Goal: Task Accomplishment & Management: Use online tool/utility

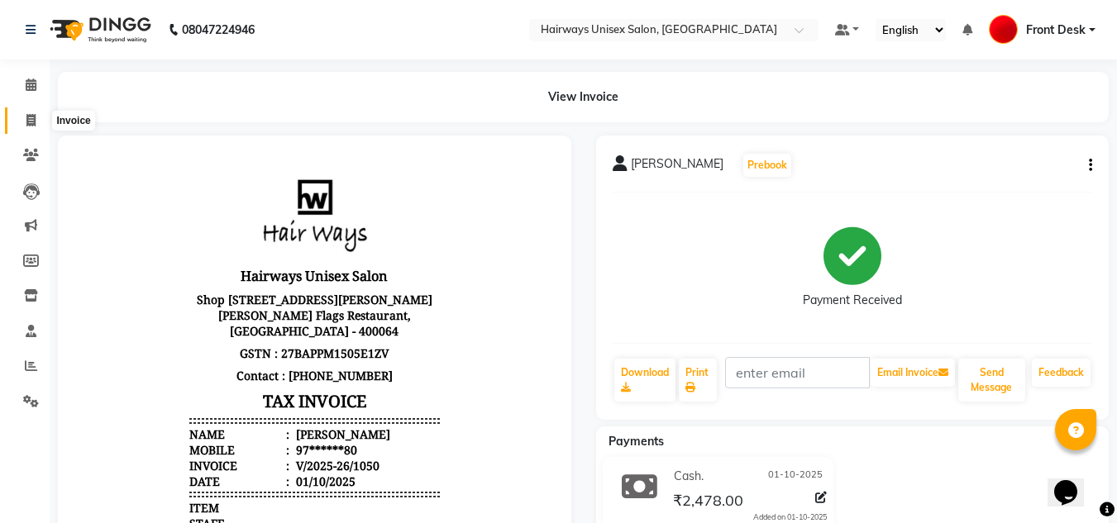
drag, startPoint x: 0, startPoint y: 0, endPoint x: 21, endPoint y: 121, distance: 122.6
click at [21, 122] on span at bounding box center [31, 121] width 29 height 19
select select "786"
select select "service"
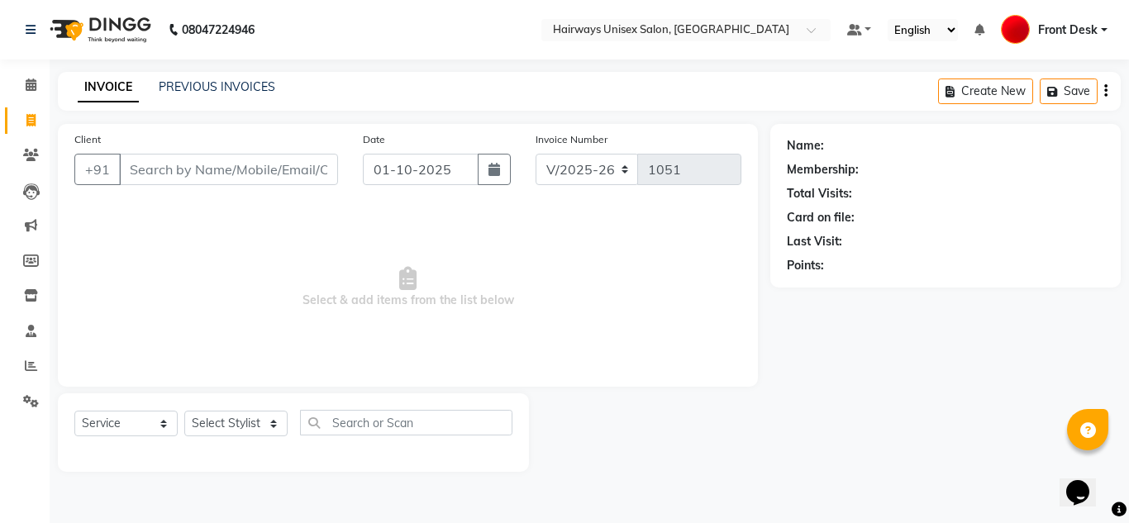
click at [158, 163] on input "Client" at bounding box center [228, 169] width 219 height 31
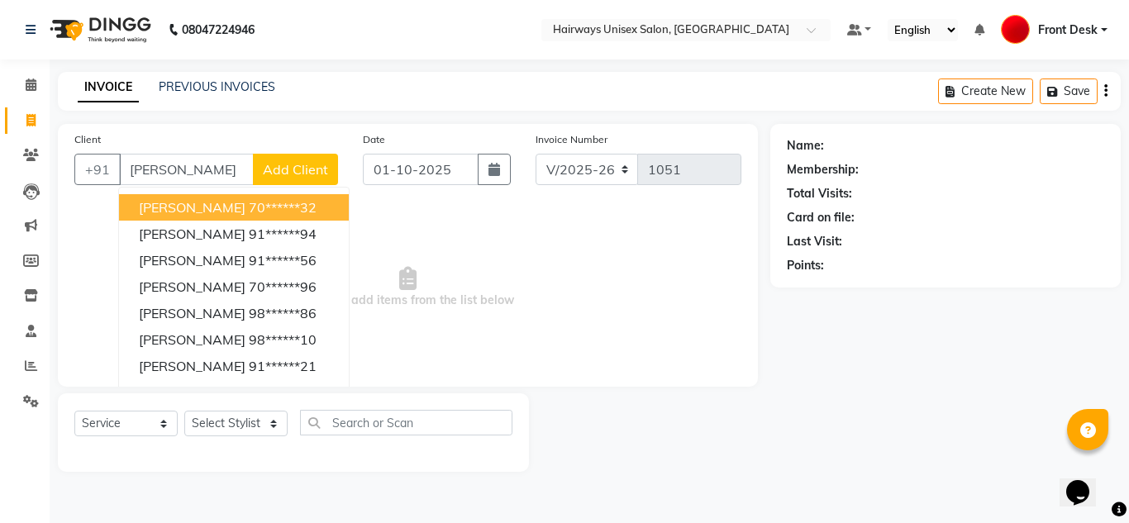
click at [249, 209] on ngb-highlight "70******32" at bounding box center [283, 207] width 68 height 17
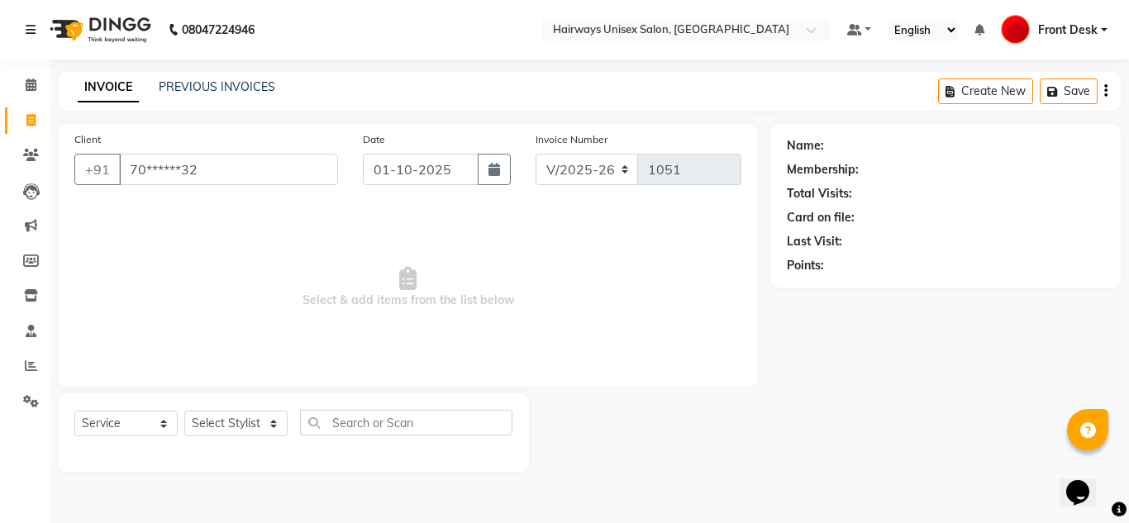
type input "70******32"
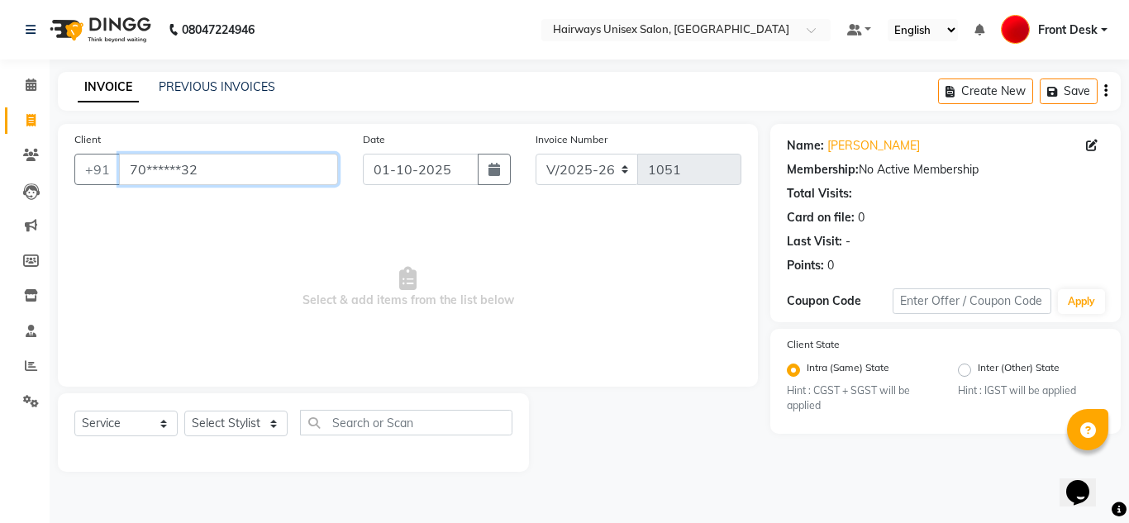
click at [226, 168] on input "70******32" at bounding box center [228, 169] width 219 height 31
click at [237, 425] on select "Select Stylist [PERSON_NAME] ALIM [PERSON_NAME] Front Desk [PERSON_NAME] [PERSO…" at bounding box center [235, 424] width 103 height 26
select select "54462"
click at [184, 411] on select "Select Stylist [PERSON_NAME] ALIM [PERSON_NAME] Front Desk [PERSON_NAME] [PERSO…" at bounding box center [235, 424] width 103 height 26
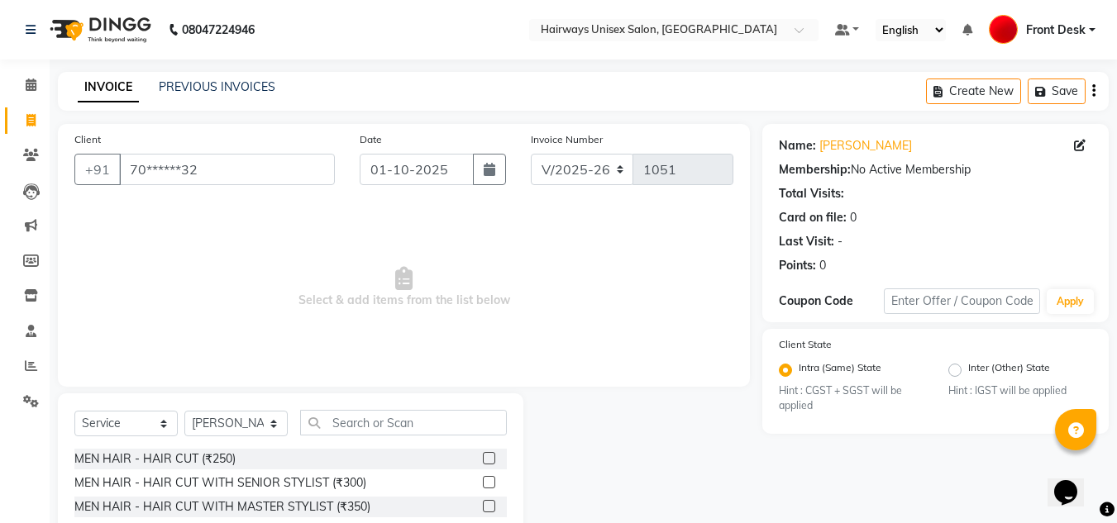
click at [483, 455] on label at bounding box center [489, 458] width 12 height 12
click at [483, 455] on input "checkbox" at bounding box center [488, 459] width 11 height 11
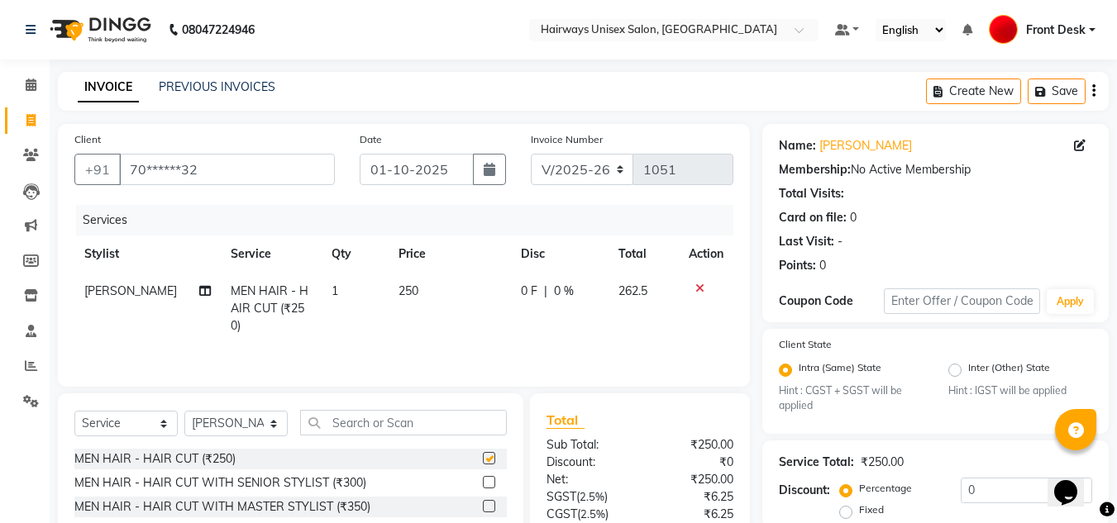
checkbox input "false"
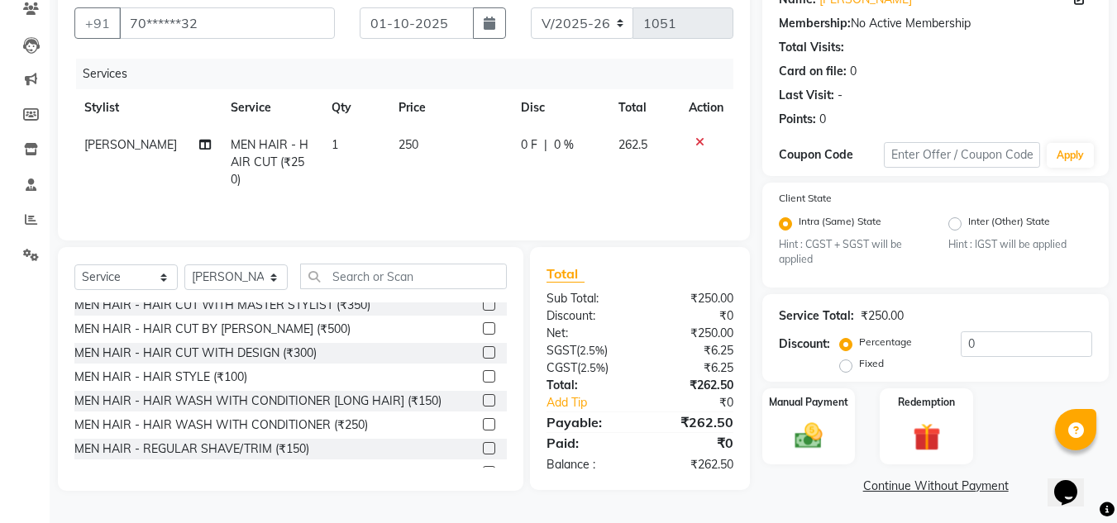
scroll to position [66, 0]
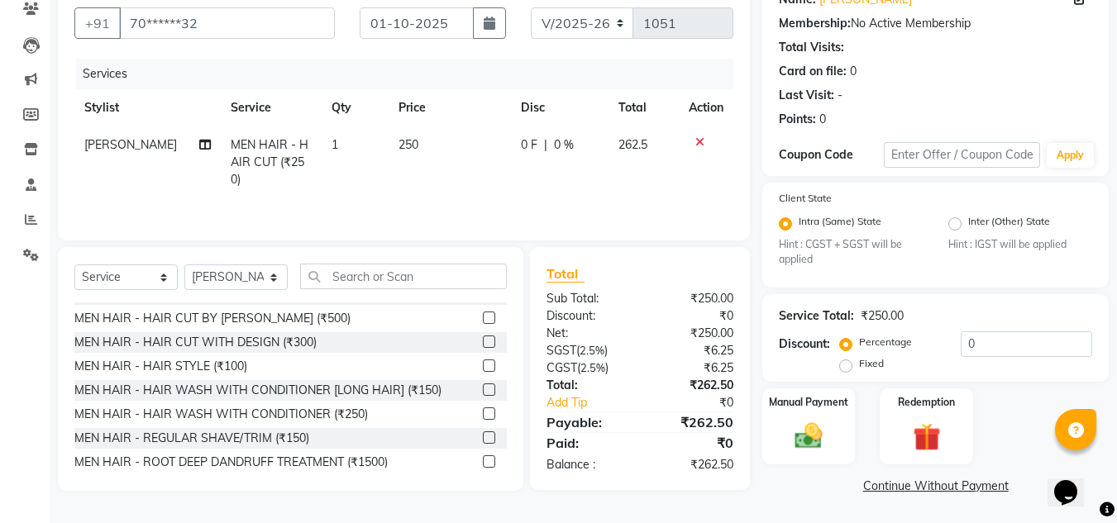
click at [483, 436] on label at bounding box center [489, 437] width 12 height 12
click at [483, 436] on input "checkbox" at bounding box center [488, 438] width 11 height 11
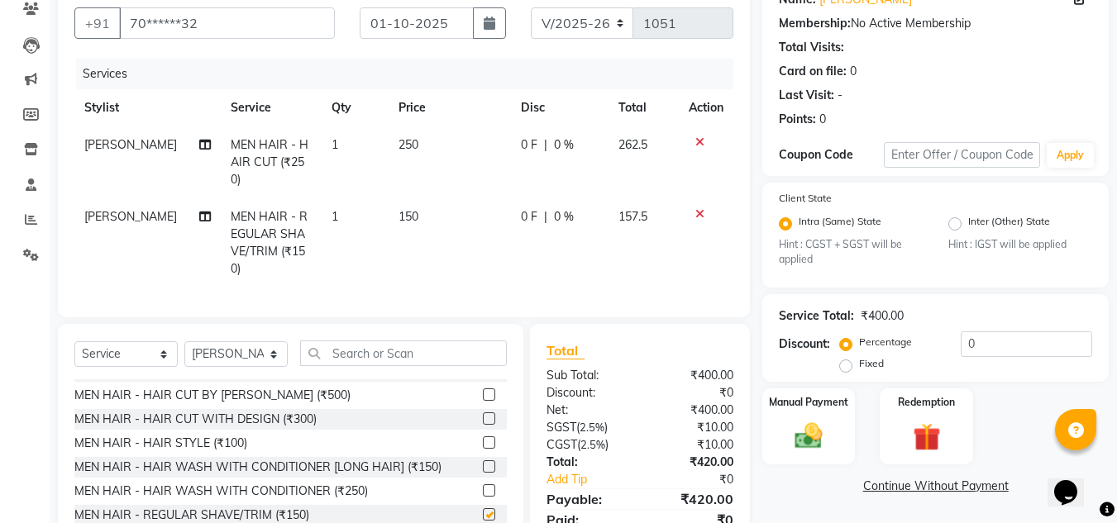
checkbox input "false"
click at [594, 30] on select "INV/25-26 V/2025-26" at bounding box center [582, 22] width 103 height 31
select select "6958"
click at [531, 7] on select "INV/25-26 V/2025-26" at bounding box center [582, 22] width 103 height 31
type input "0744"
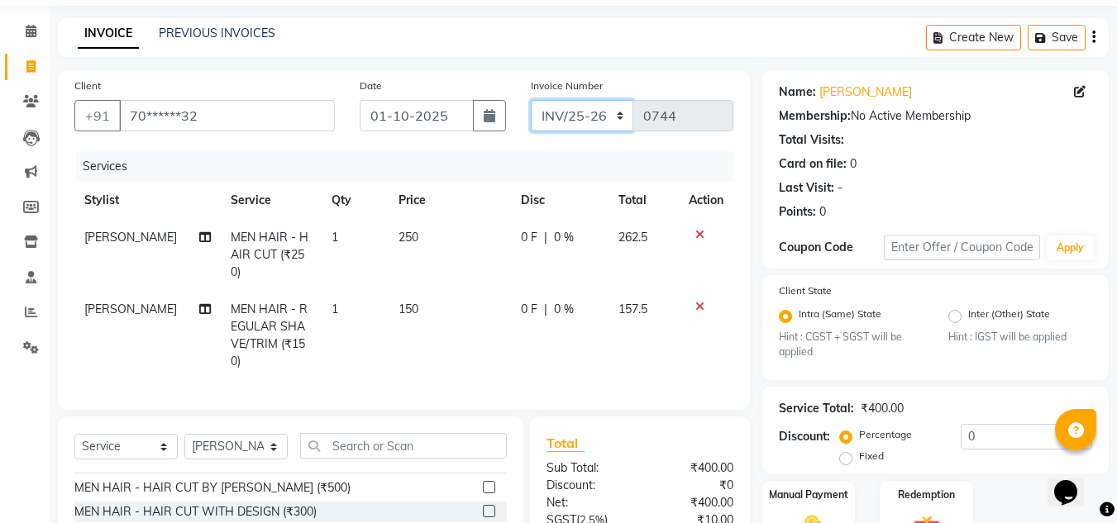
scroll to position [0, 0]
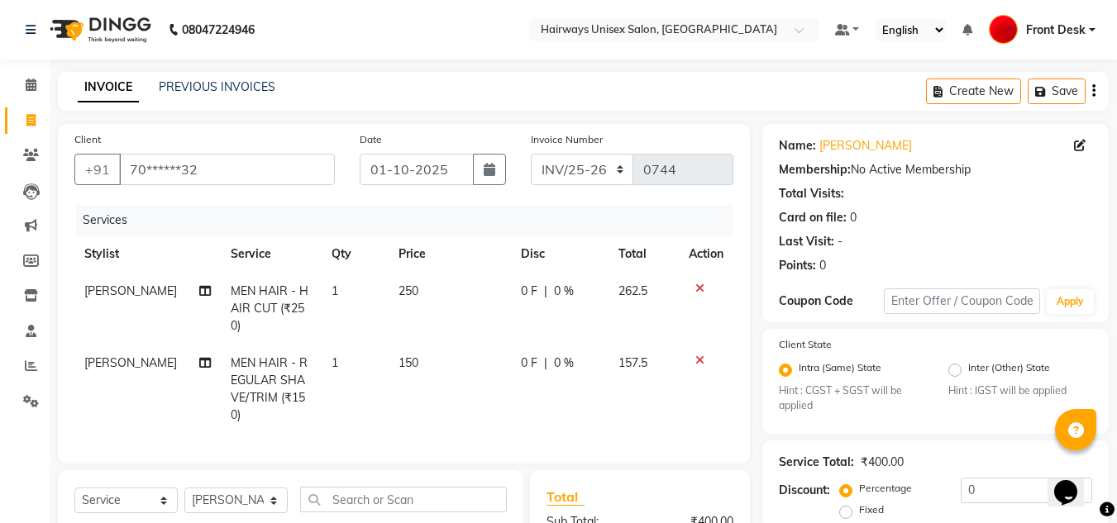
click at [1095, 97] on div "Create New Save" at bounding box center [1017, 91] width 183 height 39
click at [1093, 92] on icon "button" at bounding box center [1093, 91] width 3 height 1
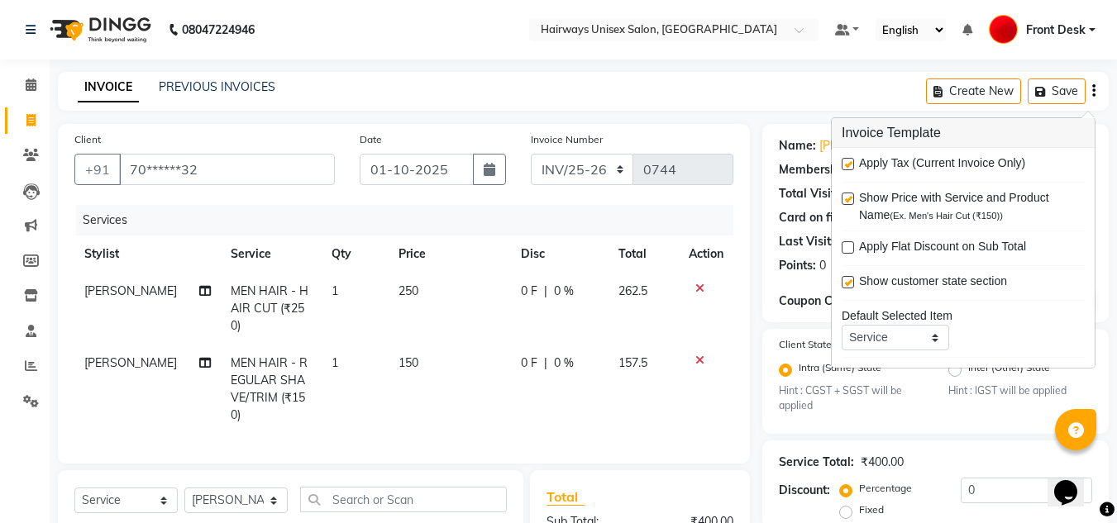
click at [847, 164] on label at bounding box center [847, 164] width 12 height 12
click at [847, 164] on input "checkbox" at bounding box center [846, 165] width 11 height 11
checkbox input "false"
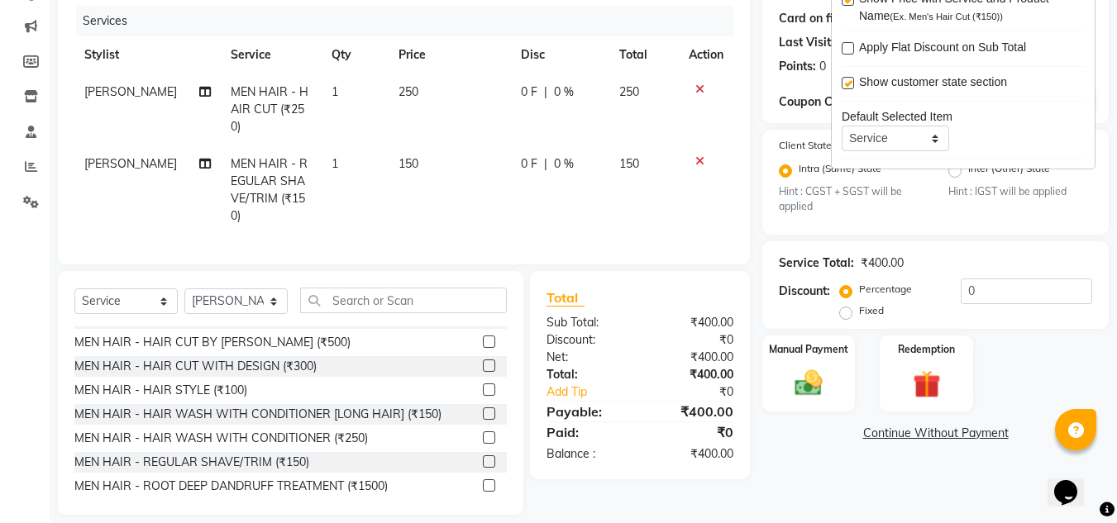
scroll to position [211, 0]
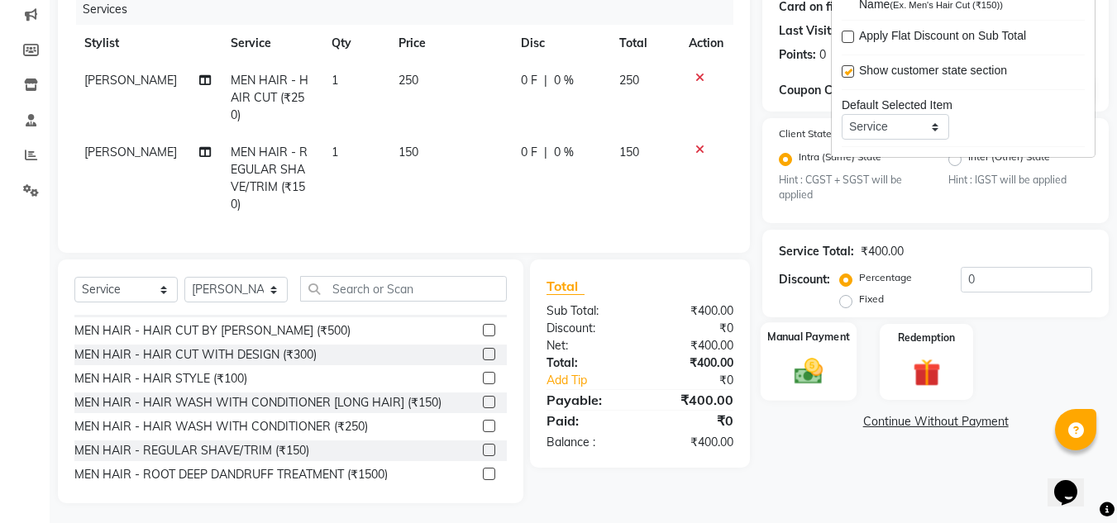
click at [798, 343] on label "Manual Payment" at bounding box center [808, 338] width 83 height 16
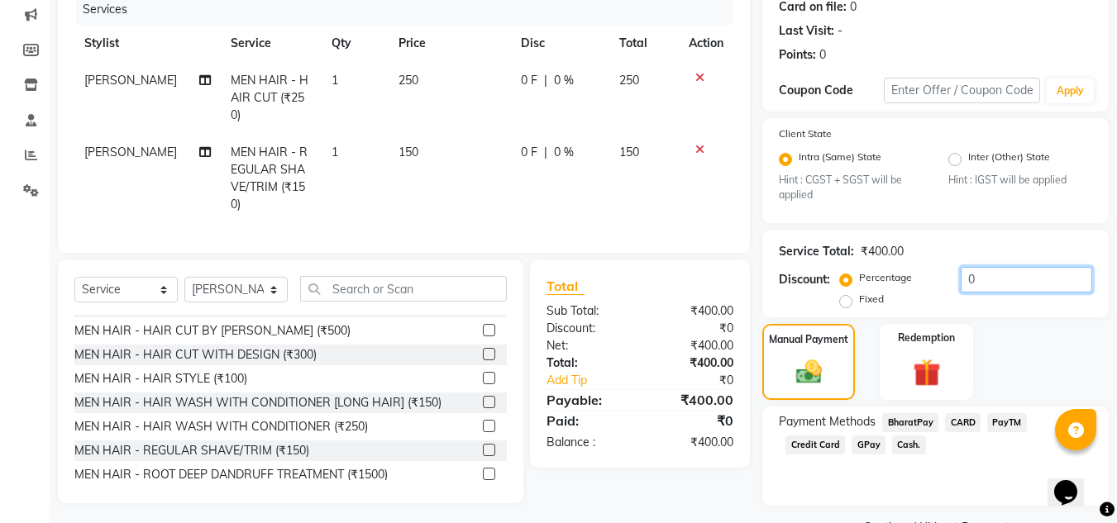
click at [961, 279] on input "0" at bounding box center [1026, 280] width 131 height 26
type input "20"
click at [892, 445] on span "Cash." at bounding box center [909, 445] width 34 height 19
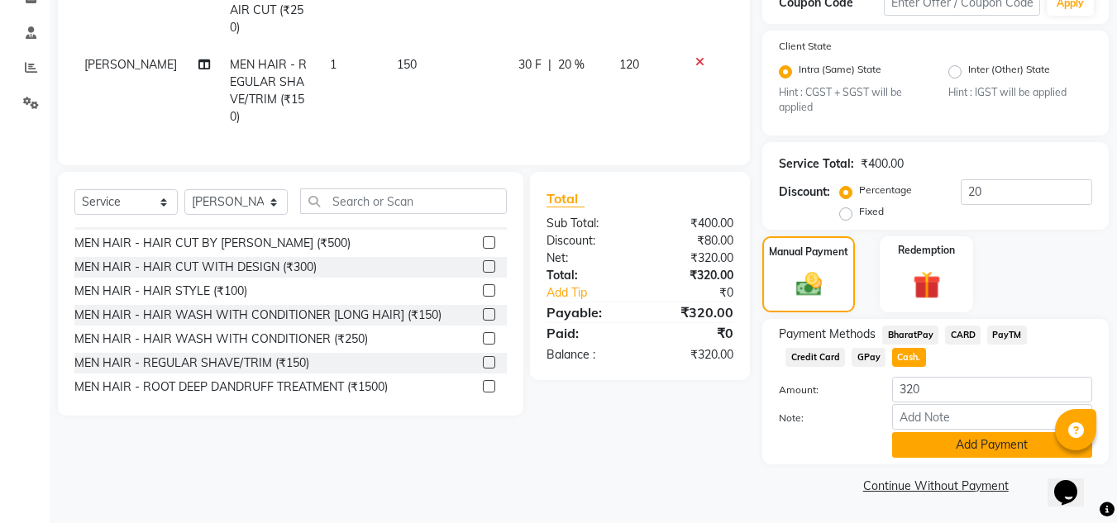
click at [904, 450] on button "Add Payment" at bounding box center [992, 445] width 200 height 26
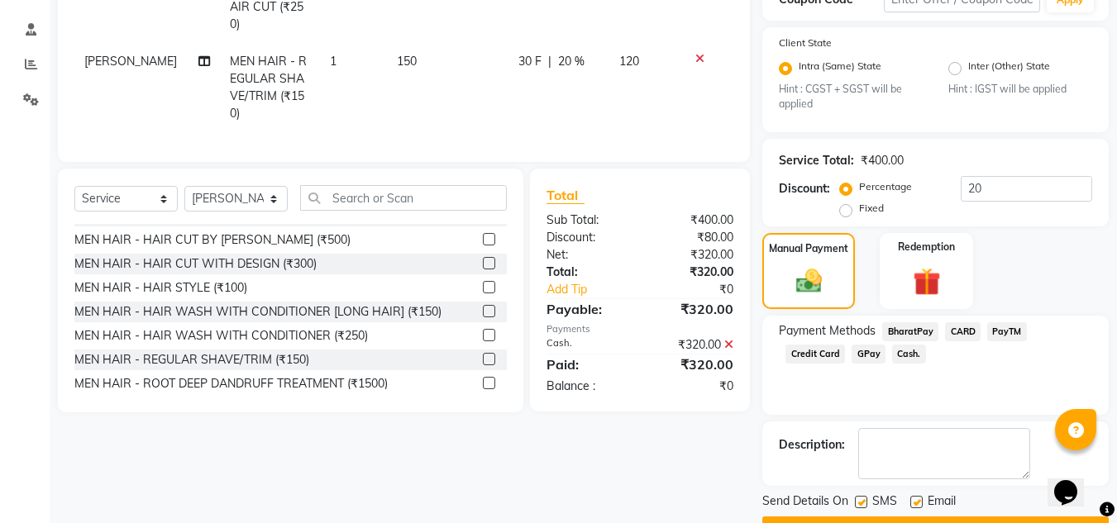
scroll to position [346, 0]
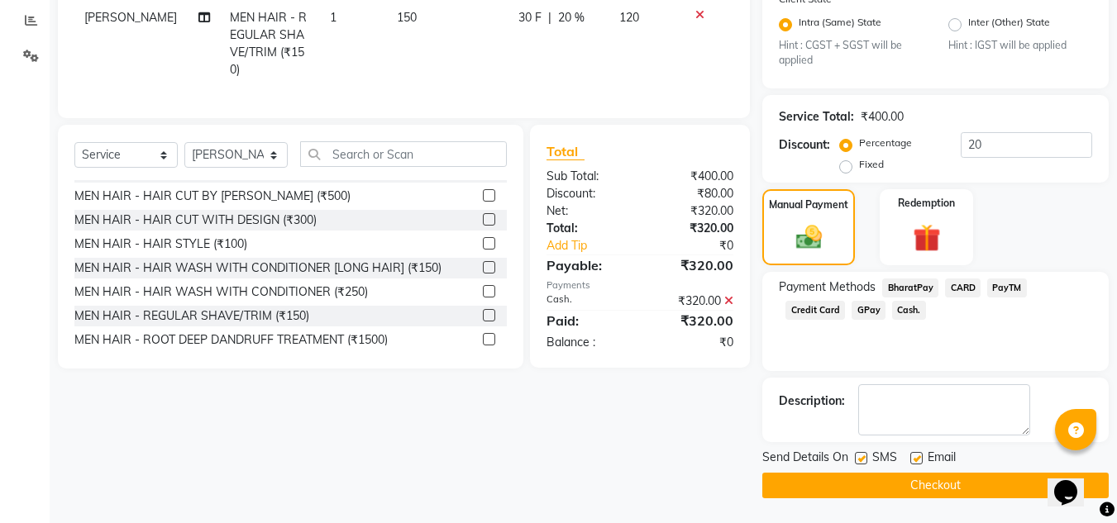
click at [868, 457] on div "SMS" at bounding box center [882, 459] width 55 height 21
click at [861, 458] on label at bounding box center [861, 458] width 12 height 12
click at [861, 458] on input "checkbox" at bounding box center [860, 459] width 11 height 11
checkbox input "false"
click at [863, 491] on button "Checkout" at bounding box center [935, 486] width 346 height 26
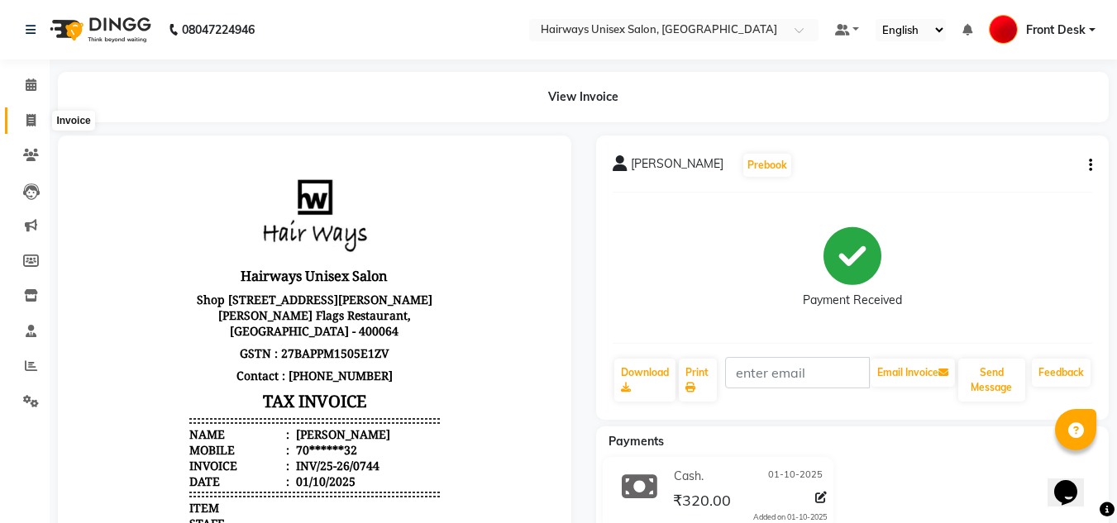
click at [28, 127] on span at bounding box center [31, 121] width 29 height 19
select select "service"
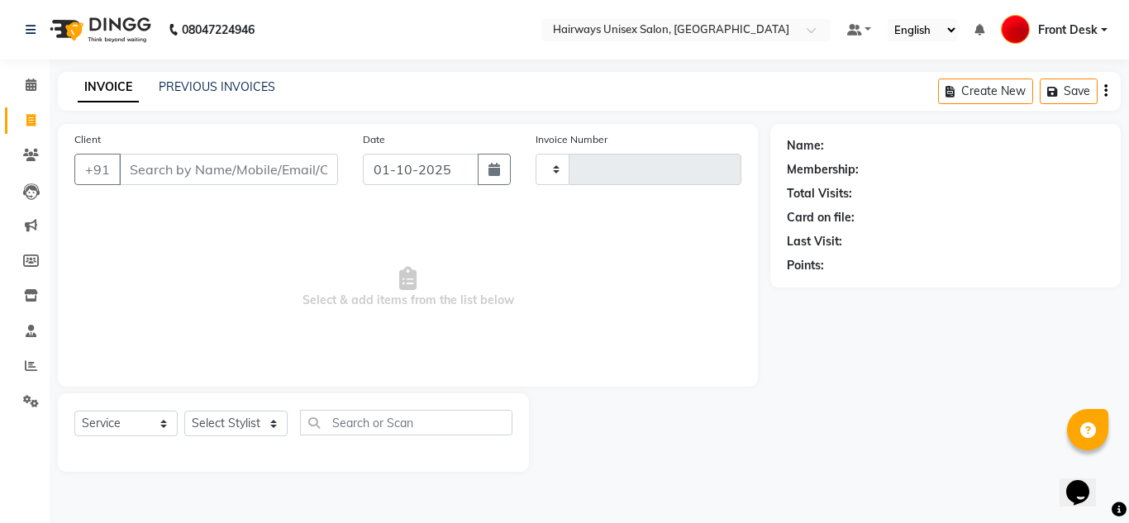
type input "1051"
select select "786"
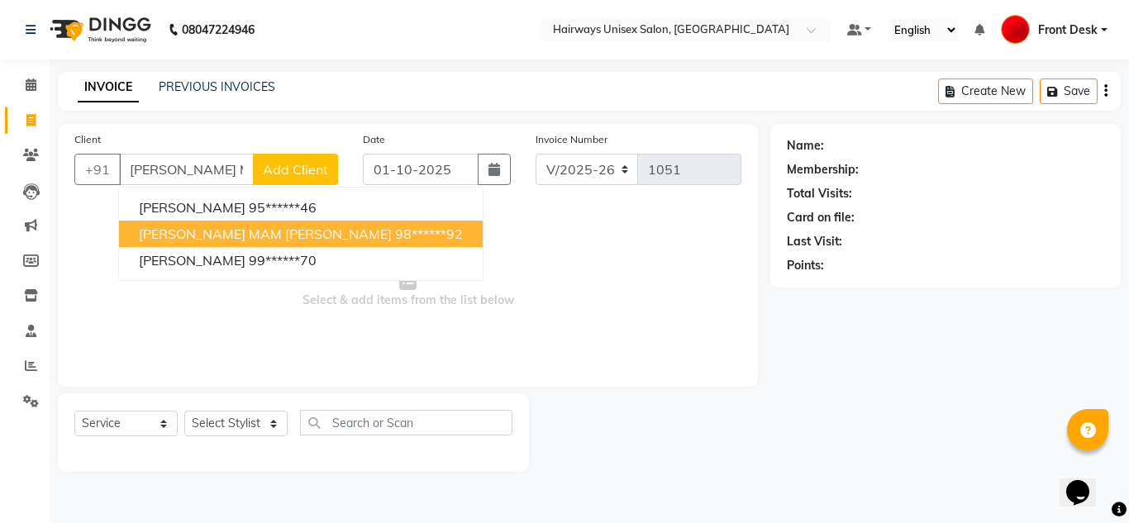
click at [395, 233] on ngb-highlight "98******92" at bounding box center [429, 234] width 68 height 17
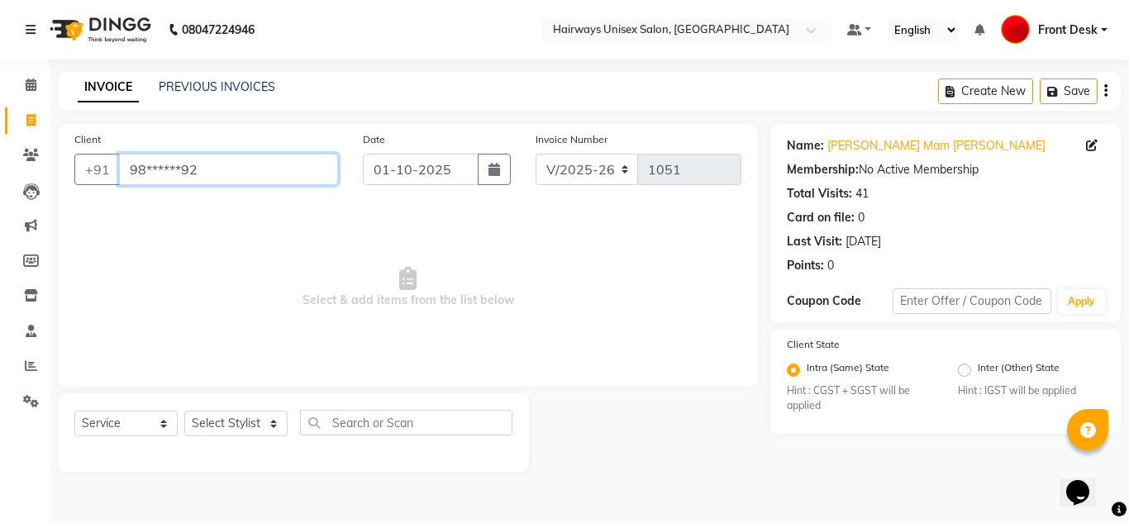
click at [202, 172] on input "98******92" at bounding box center [228, 169] width 219 height 31
type input "9"
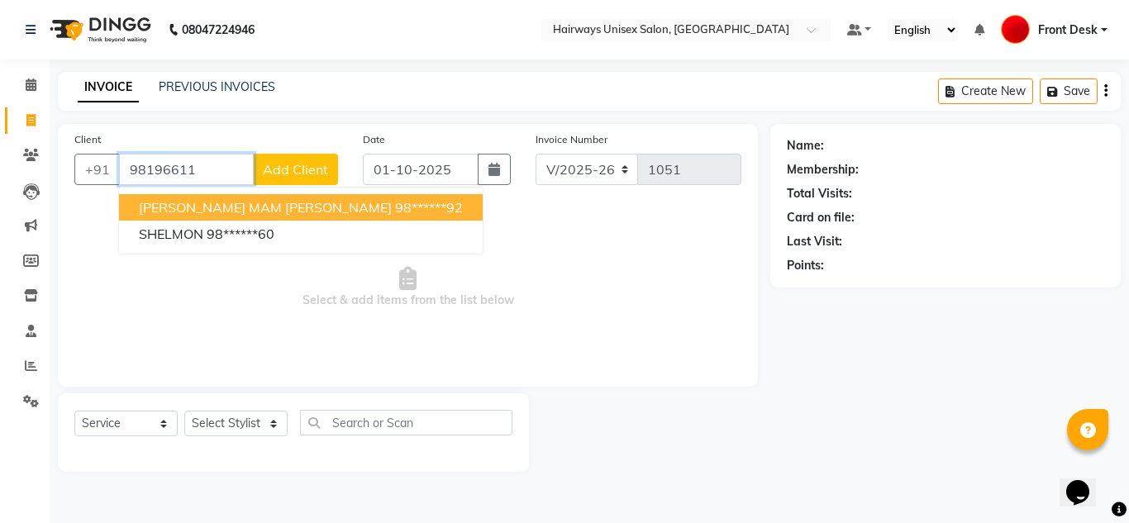
click at [395, 205] on ngb-highlight "98******92" at bounding box center [429, 207] width 68 height 17
type input "98******92"
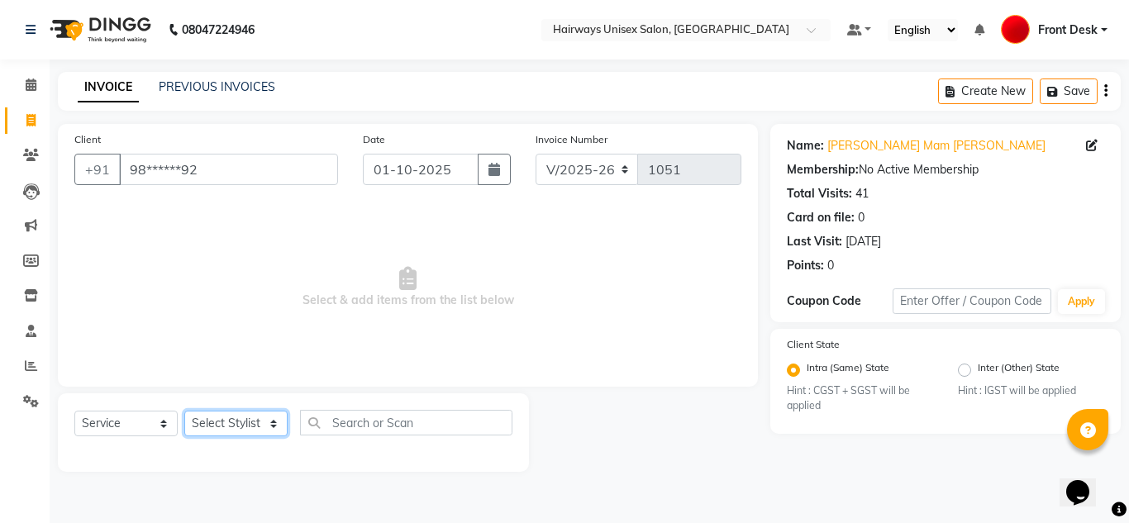
click at [241, 426] on select "Select Stylist [PERSON_NAME] ALIM [PERSON_NAME] Front Desk [PERSON_NAME] [PERSO…" at bounding box center [235, 424] width 103 height 26
select select "54499"
click at [184, 411] on select "Select Stylist [PERSON_NAME] ALIM [PERSON_NAME] Front Desk [PERSON_NAME] [PERSO…" at bounding box center [235, 424] width 103 height 26
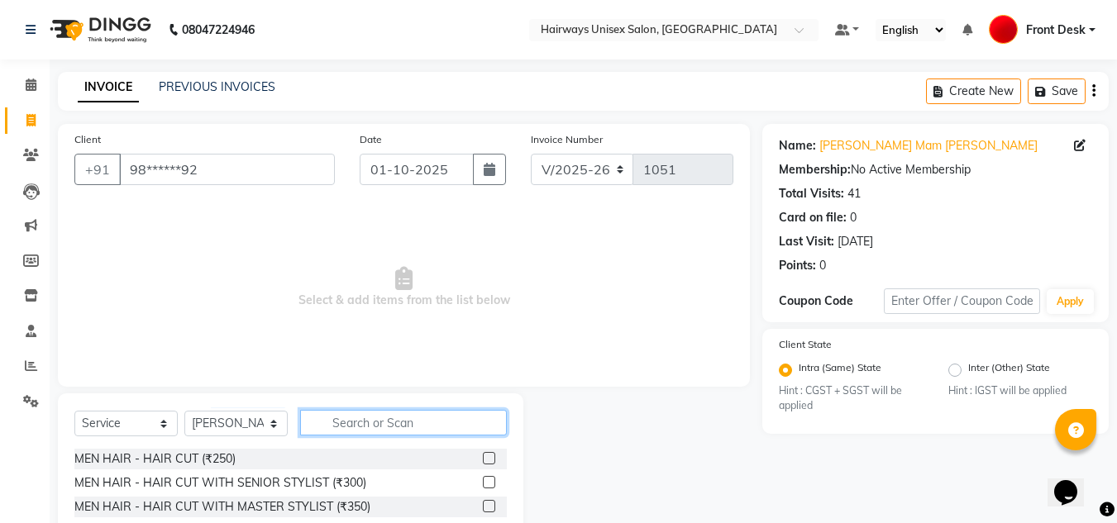
click at [367, 419] on input "text" at bounding box center [403, 423] width 207 height 26
type input "HEA"
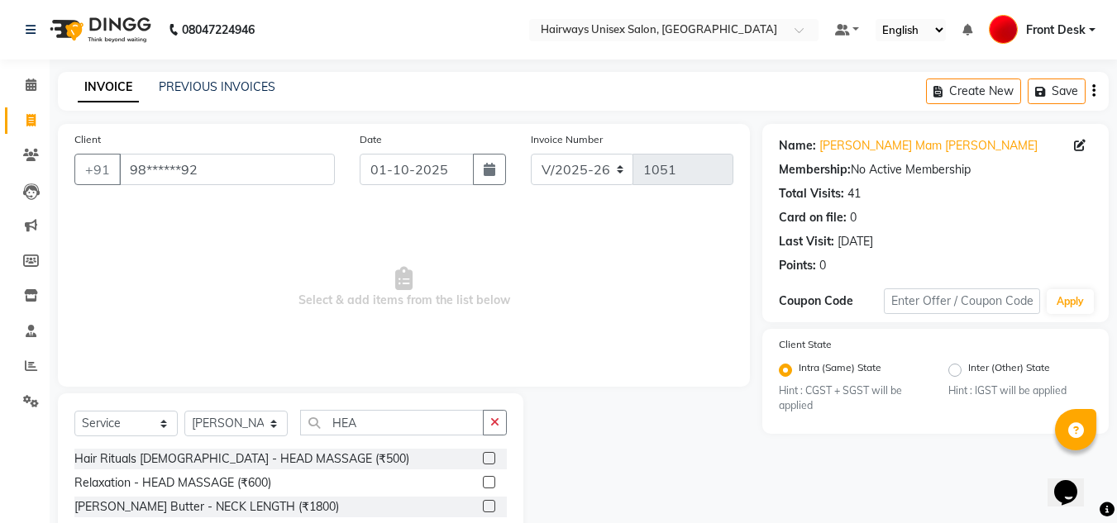
click at [483, 484] on label at bounding box center [489, 482] width 12 height 12
click at [483, 484] on input "checkbox" at bounding box center [488, 483] width 11 height 11
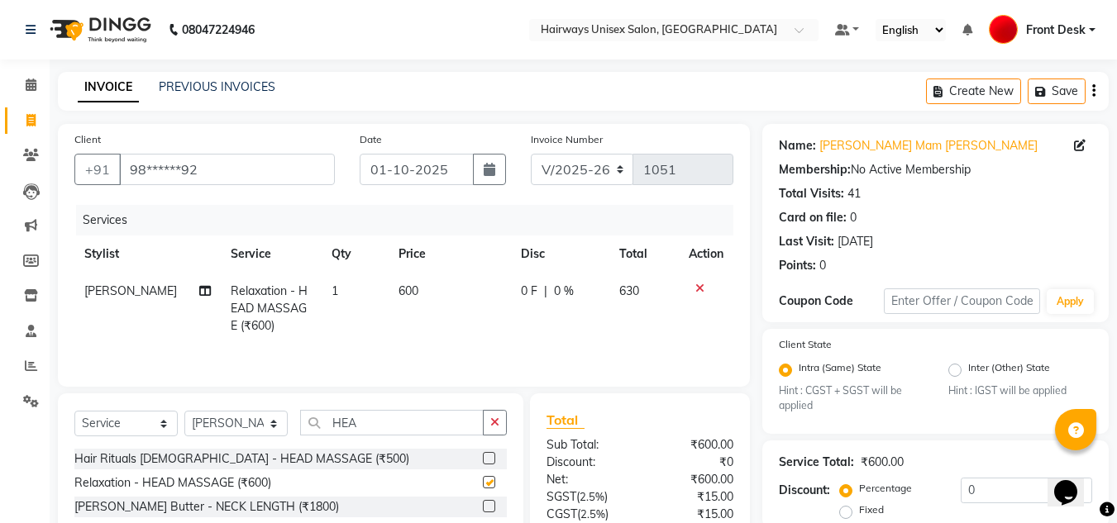
checkbox input "false"
click at [498, 424] on icon "button" at bounding box center [494, 423] width 9 height 12
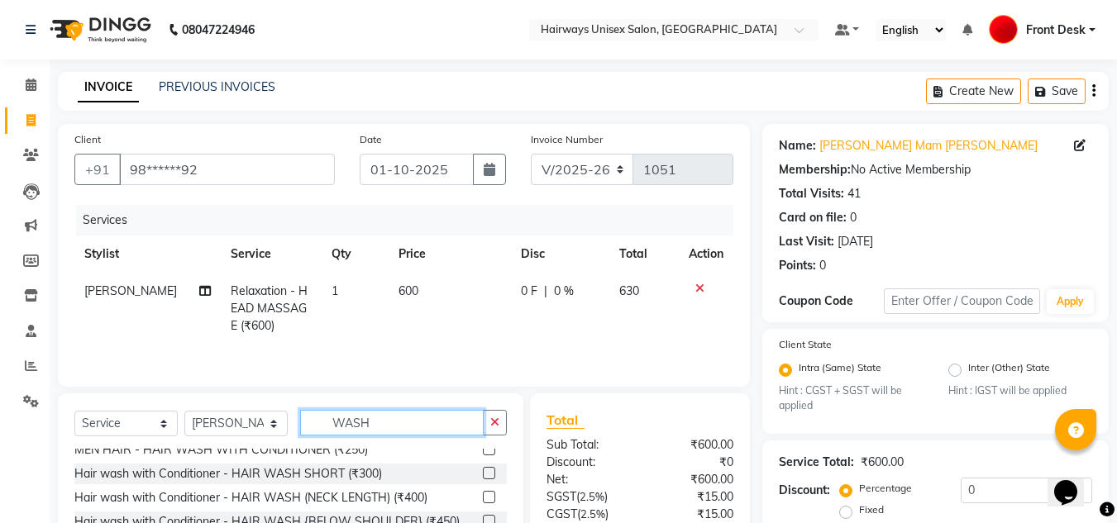
scroll to position [50, 0]
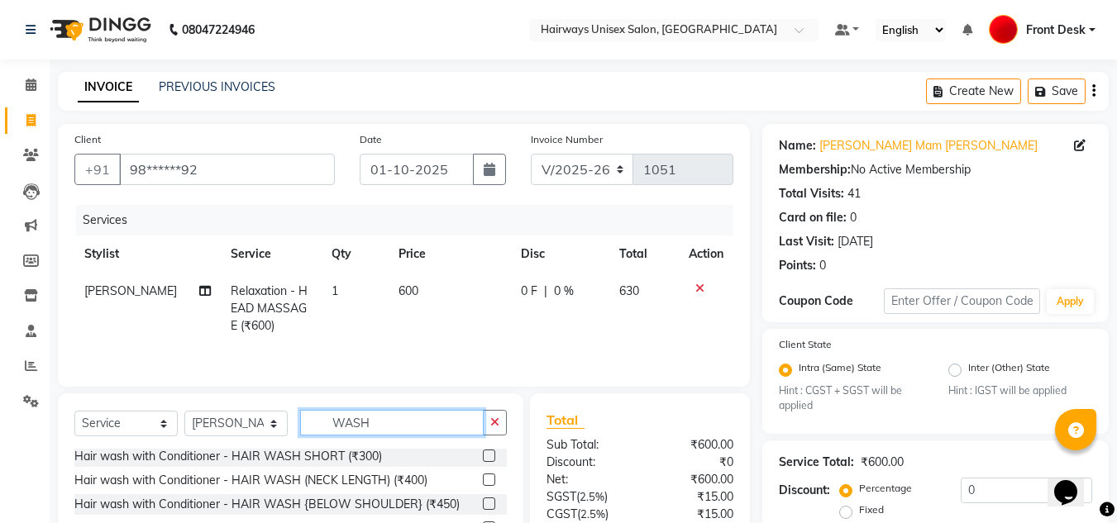
type input "WASH"
click at [483, 477] on label at bounding box center [489, 480] width 12 height 12
click at [483, 477] on input "checkbox" at bounding box center [488, 480] width 11 height 11
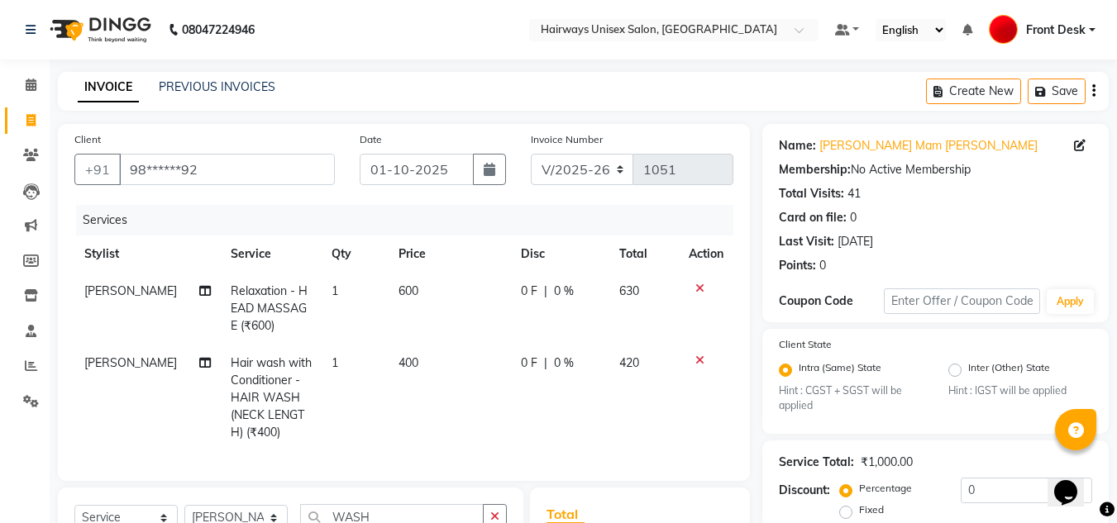
checkbox input "false"
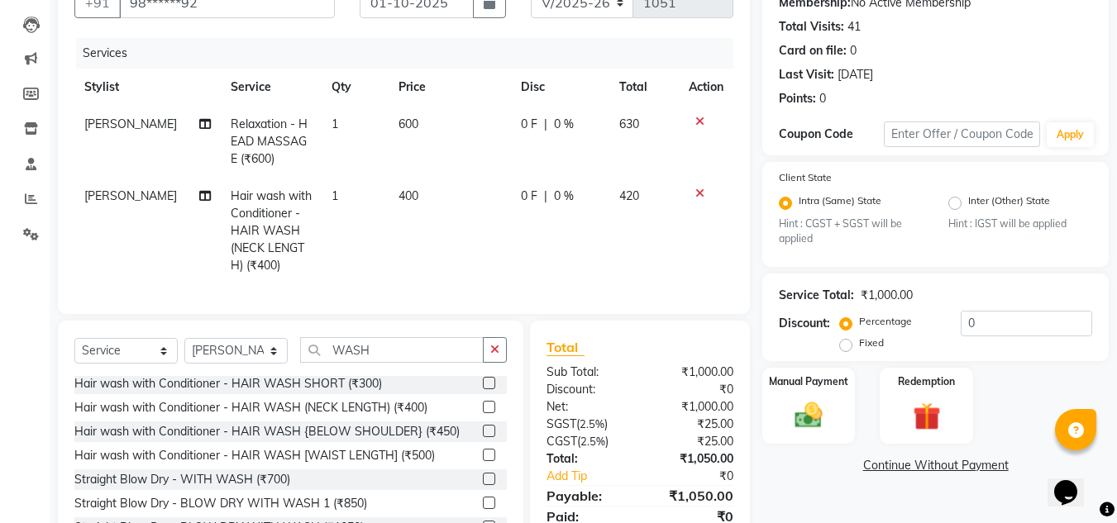
scroll to position [246, 0]
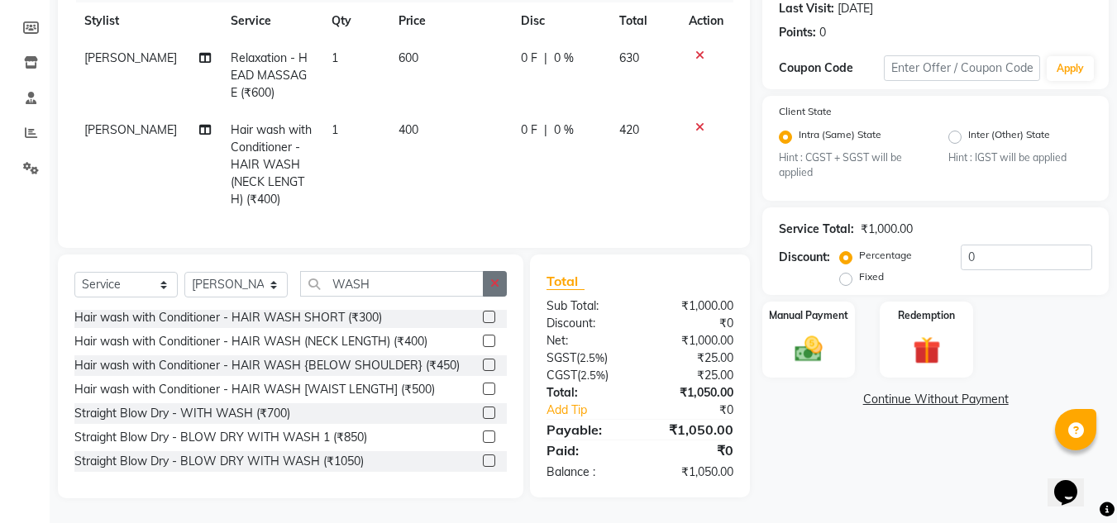
click at [505, 283] on button "button" at bounding box center [495, 284] width 24 height 26
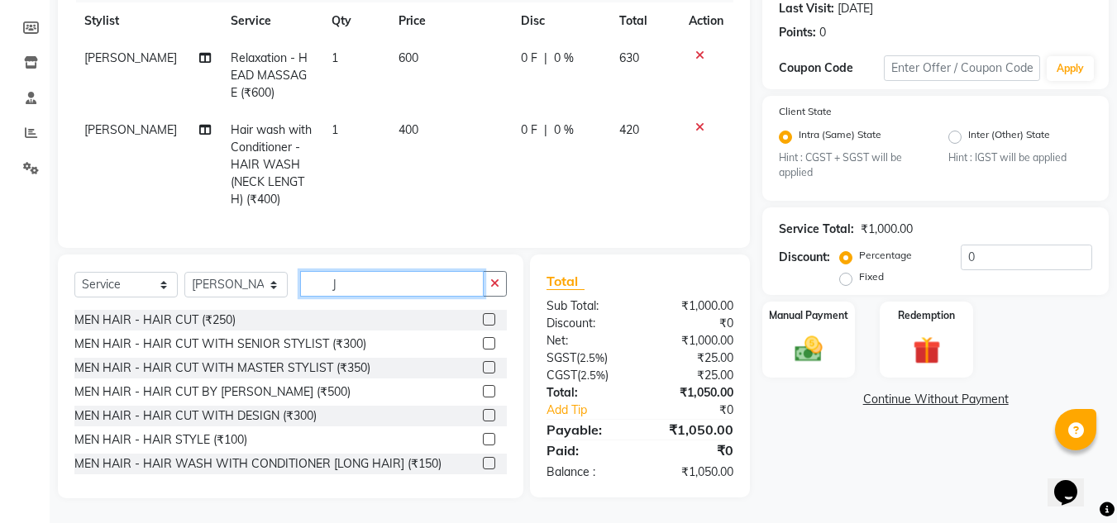
scroll to position [245, 0]
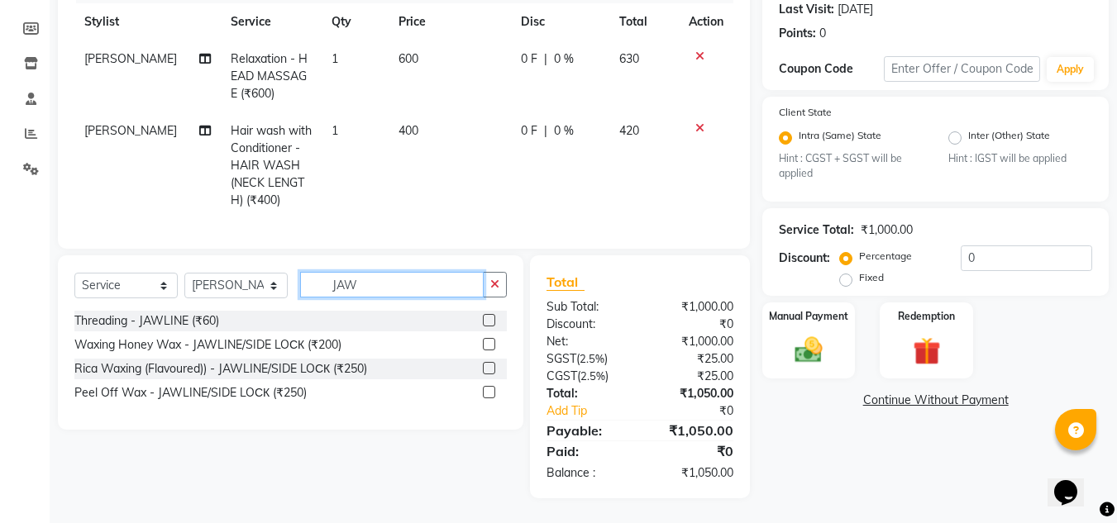
type input "JAW"
click at [490, 370] on label at bounding box center [489, 368] width 12 height 12
click at [490, 370] on input "checkbox" at bounding box center [488, 369] width 11 height 11
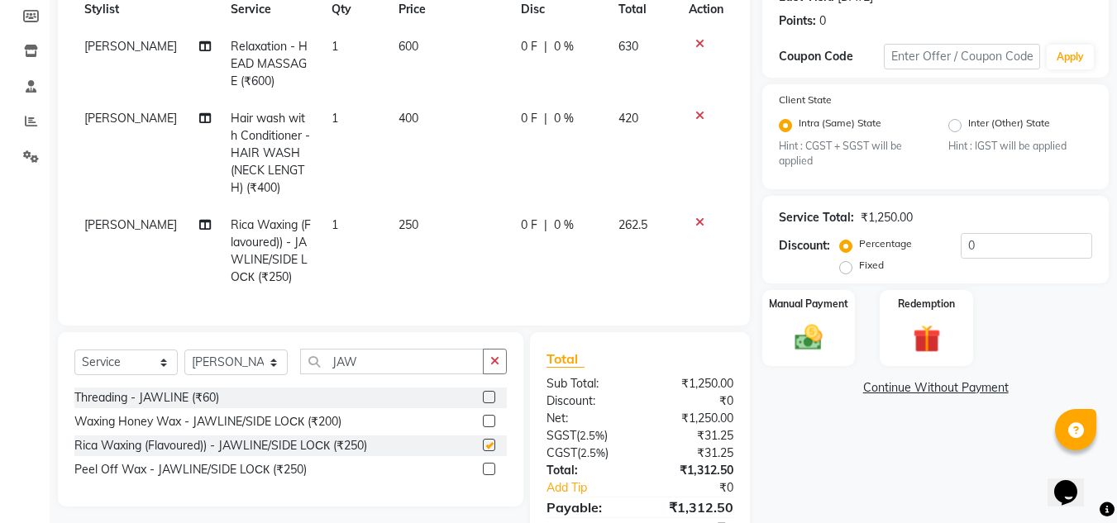
checkbox input "false"
click at [498, 367] on icon "button" at bounding box center [494, 361] width 9 height 12
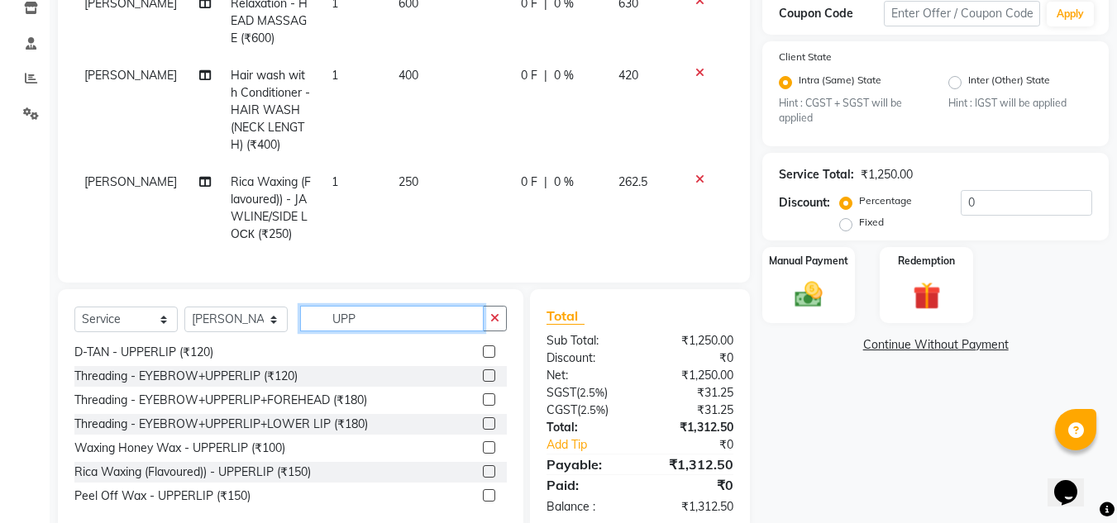
scroll to position [327, 0]
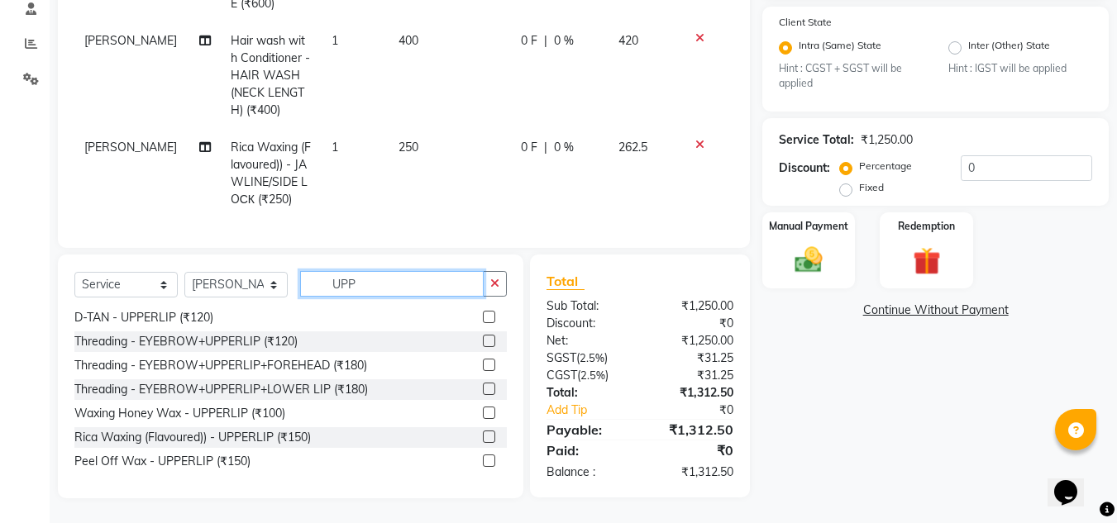
type input "UPP"
click at [483, 443] on label at bounding box center [489, 437] width 12 height 12
click at [483, 443] on input "checkbox" at bounding box center [488, 437] width 11 height 11
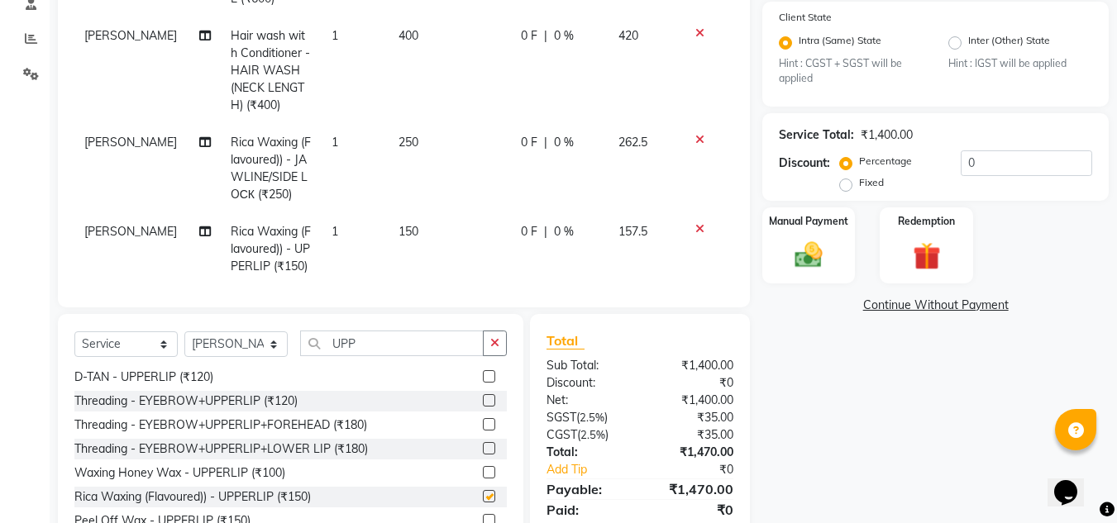
checkbox input "false"
click at [961, 164] on input "0" at bounding box center [1026, 163] width 131 height 26
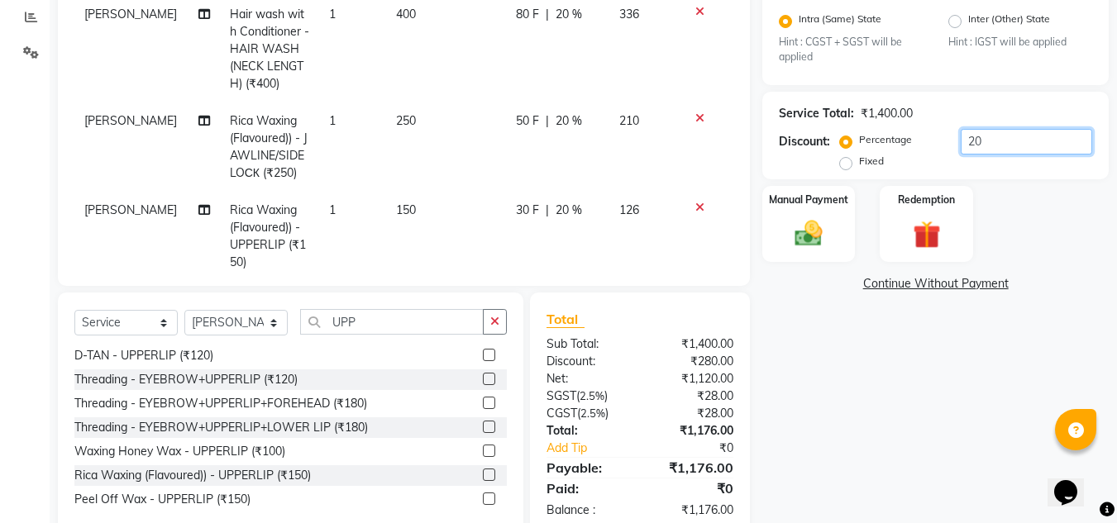
scroll to position [387, 0]
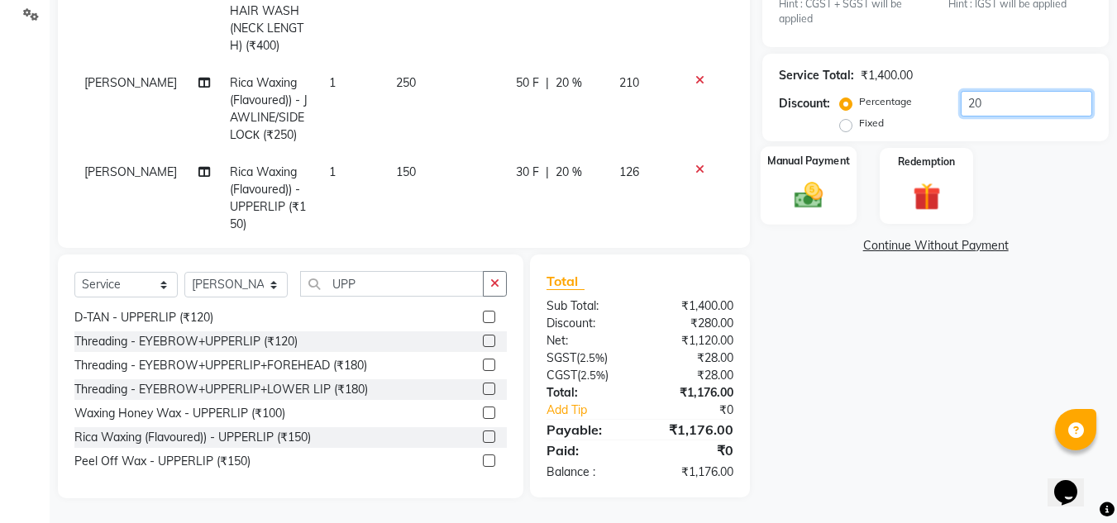
type input "20"
click at [827, 170] on div "Manual Payment" at bounding box center [808, 185] width 97 height 79
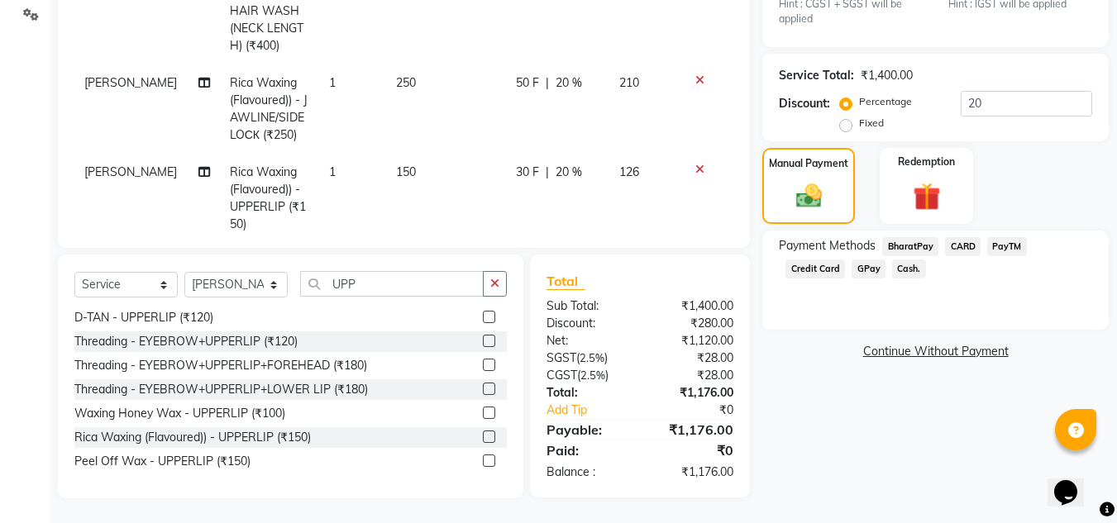
click at [892, 276] on span "Cash." at bounding box center [909, 269] width 34 height 19
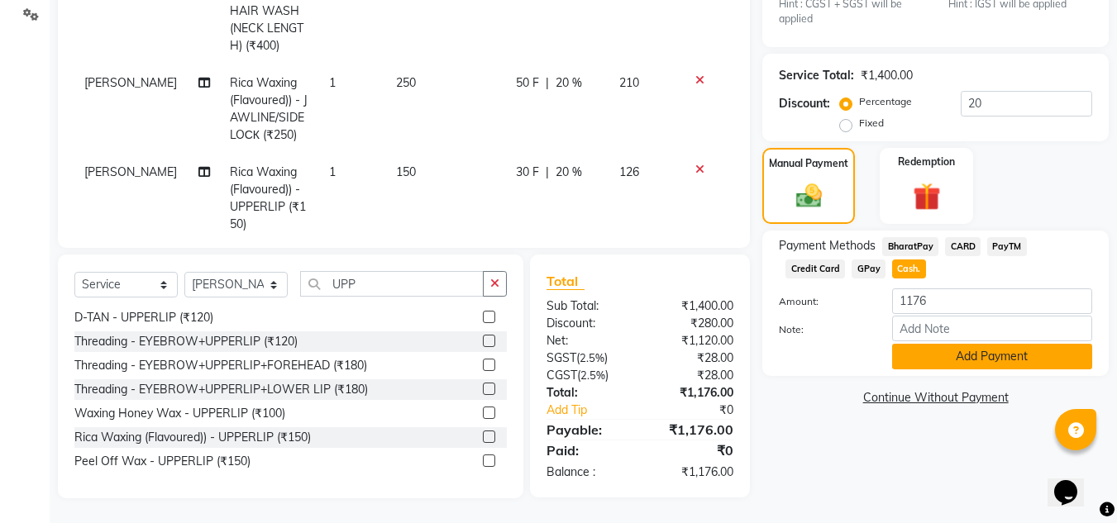
click at [929, 354] on button "Add Payment" at bounding box center [992, 357] width 200 height 26
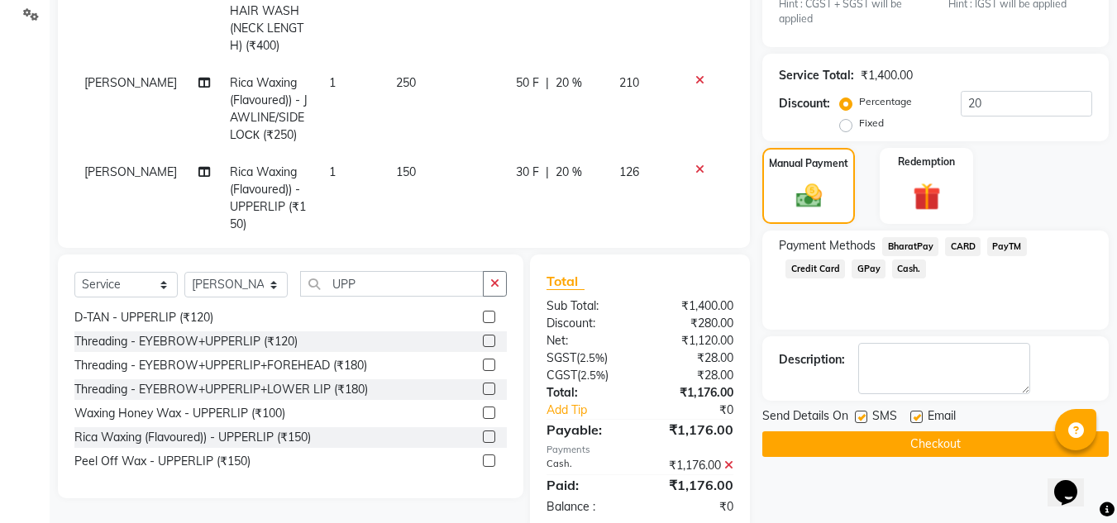
click at [863, 412] on label at bounding box center [861, 417] width 12 height 12
click at [863, 412] on input "checkbox" at bounding box center [860, 417] width 11 height 11
checkbox input "false"
click at [899, 446] on button "Checkout" at bounding box center [935, 444] width 346 height 26
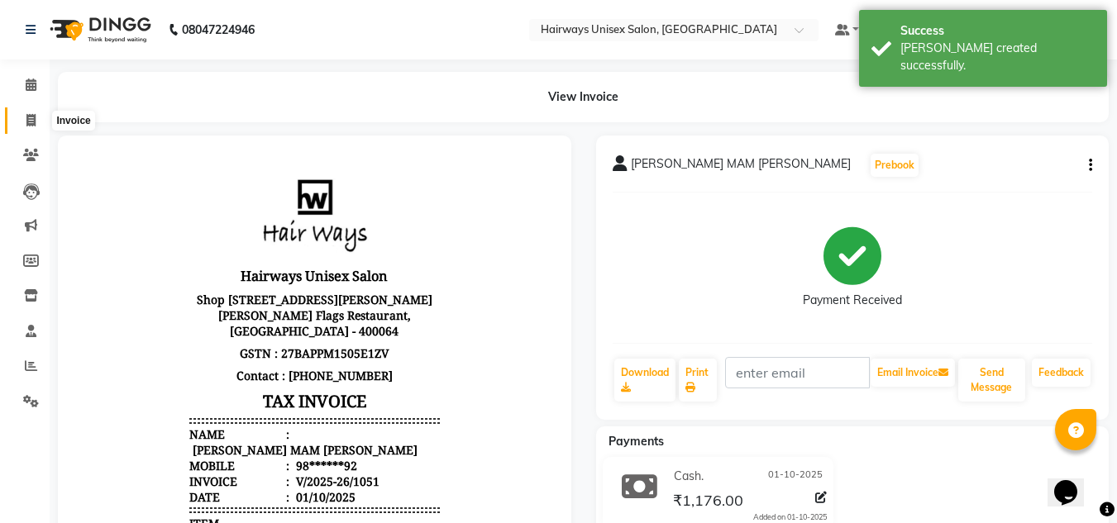
click at [31, 122] on icon at bounding box center [30, 120] width 9 height 12
select select "786"
select select "service"
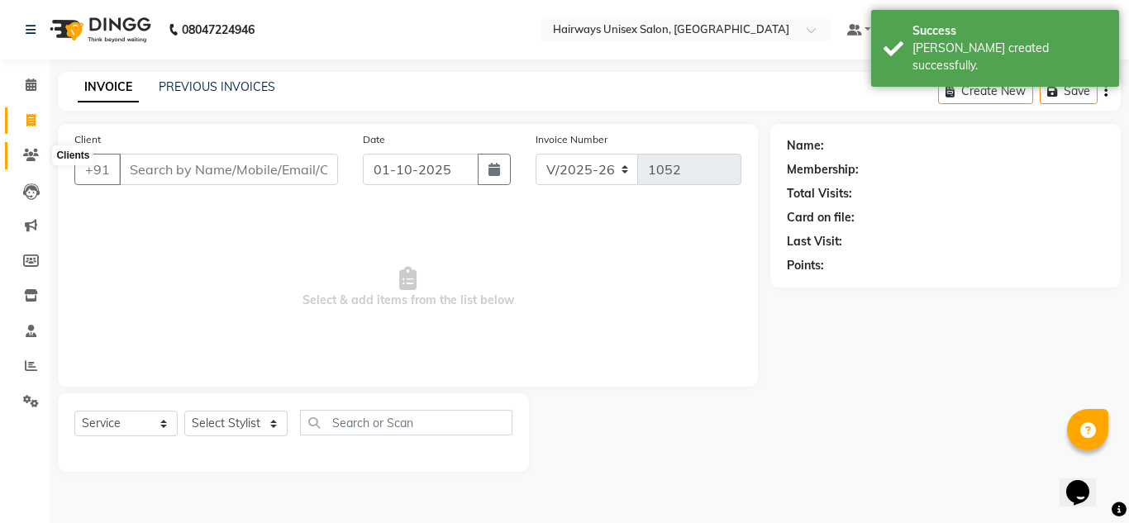
click at [31, 160] on icon at bounding box center [31, 155] width 16 height 12
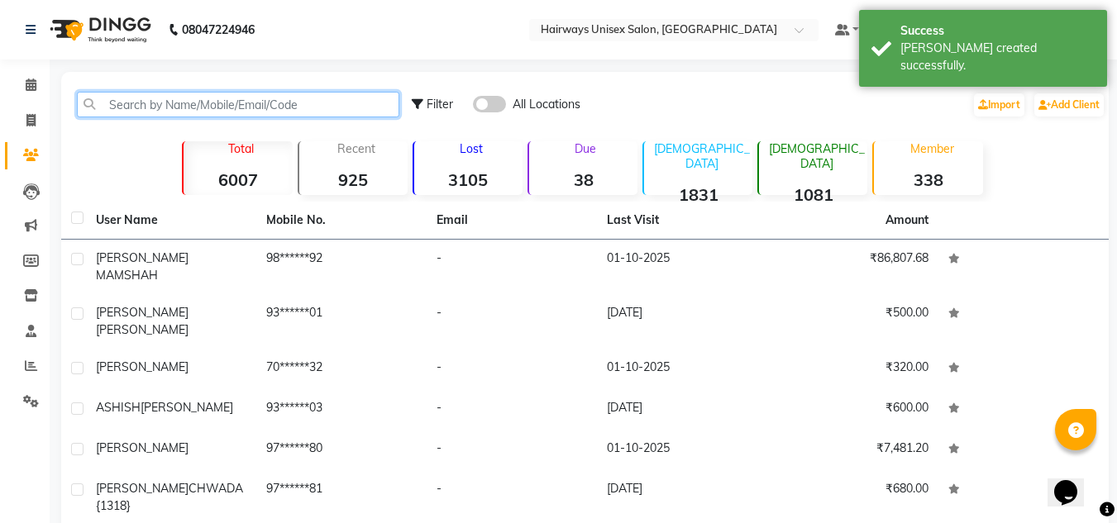
click at [177, 108] on input "text" at bounding box center [238, 105] width 322 height 26
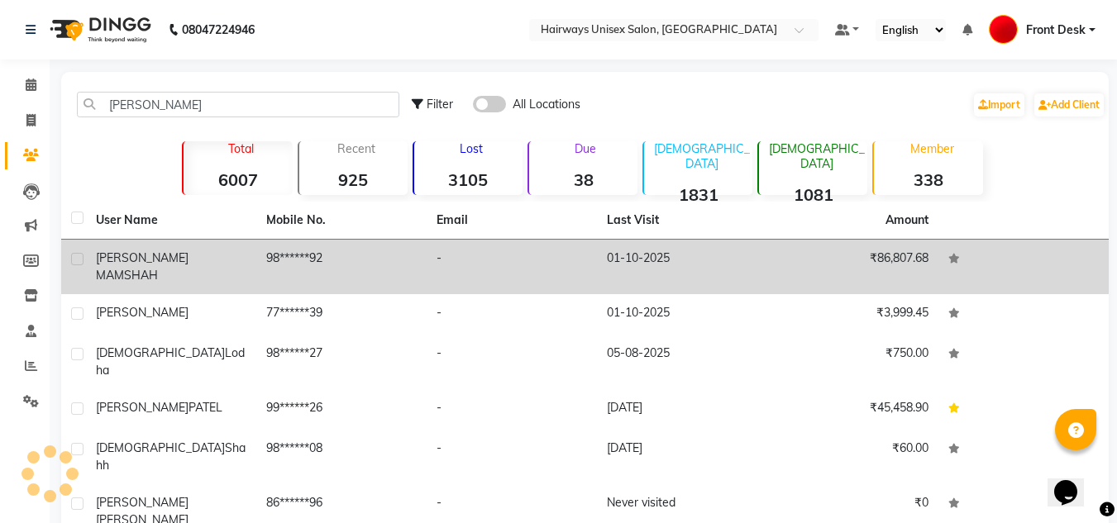
click at [375, 269] on td "98******92" at bounding box center [341, 267] width 170 height 55
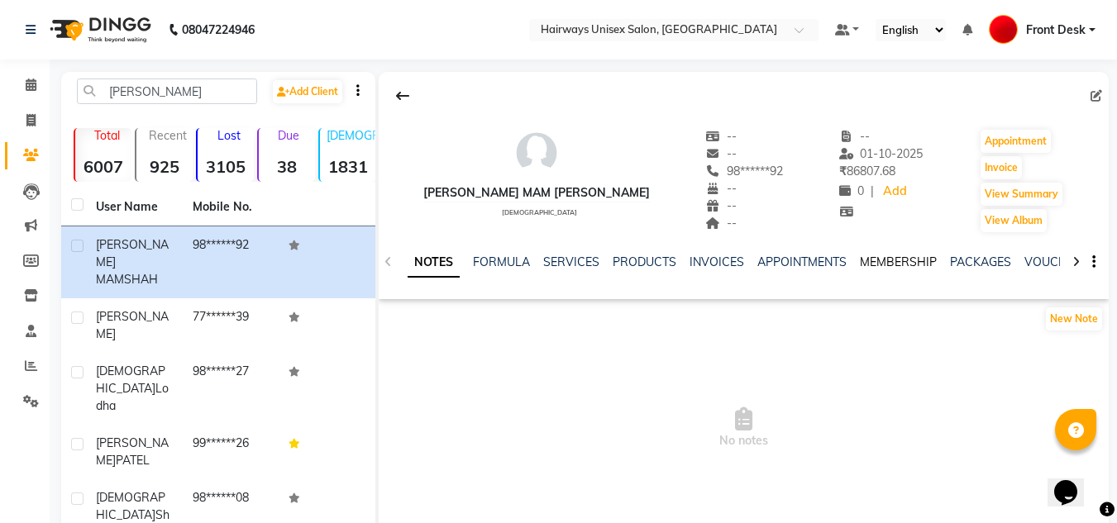
click at [901, 260] on link "MEMBERSHIP" at bounding box center [898, 262] width 77 height 15
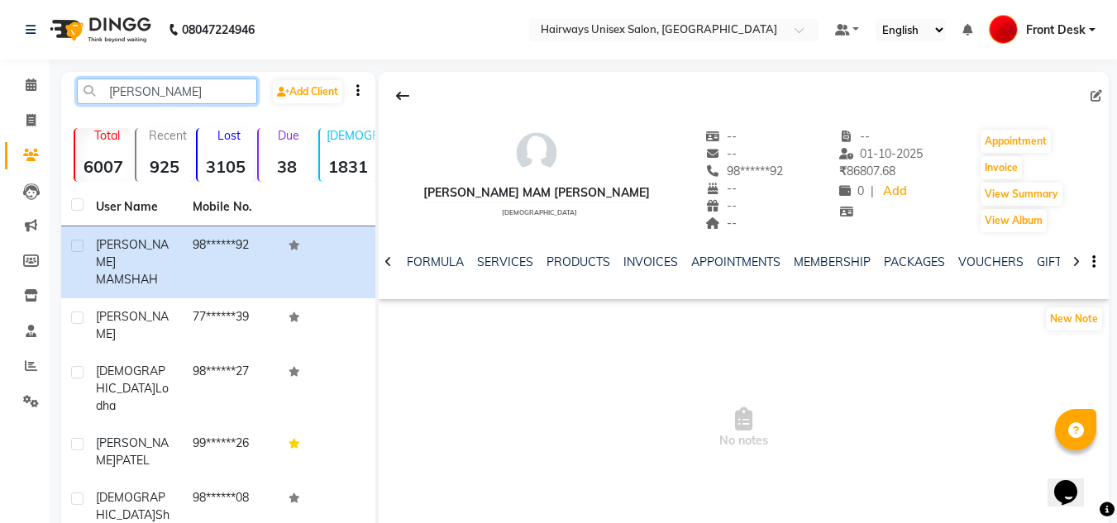
click at [172, 93] on input "[PERSON_NAME]" at bounding box center [167, 92] width 180 height 26
type input "V"
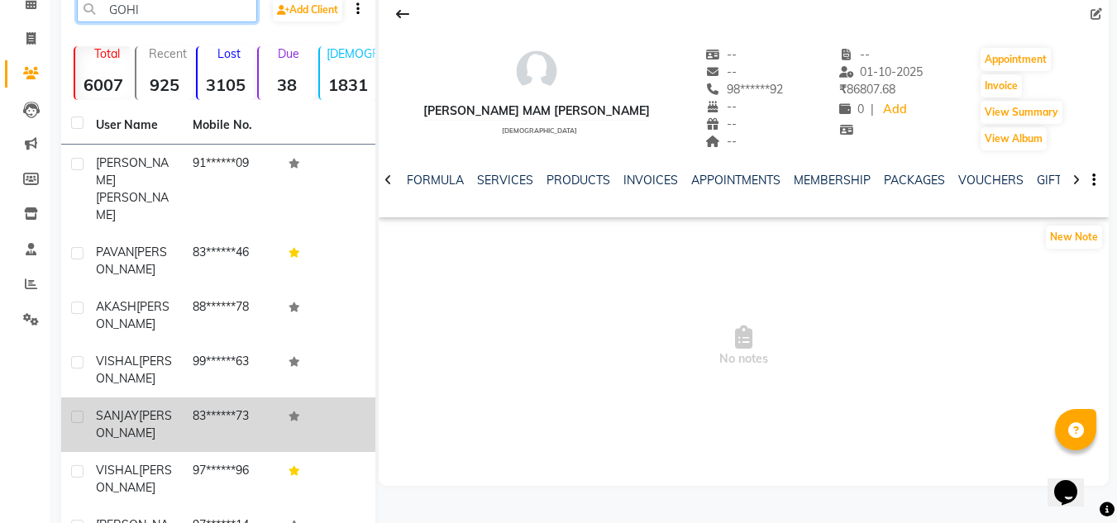
scroll to position [83, 0]
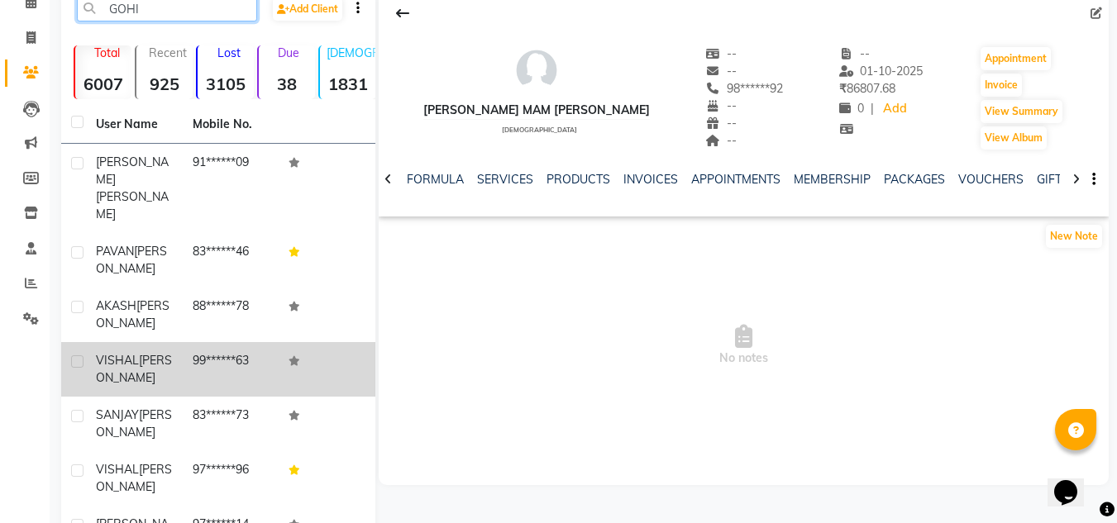
type input "GOHI"
click at [164, 352] on div "[PERSON_NAME]" at bounding box center [134, 369] width 77 height 35
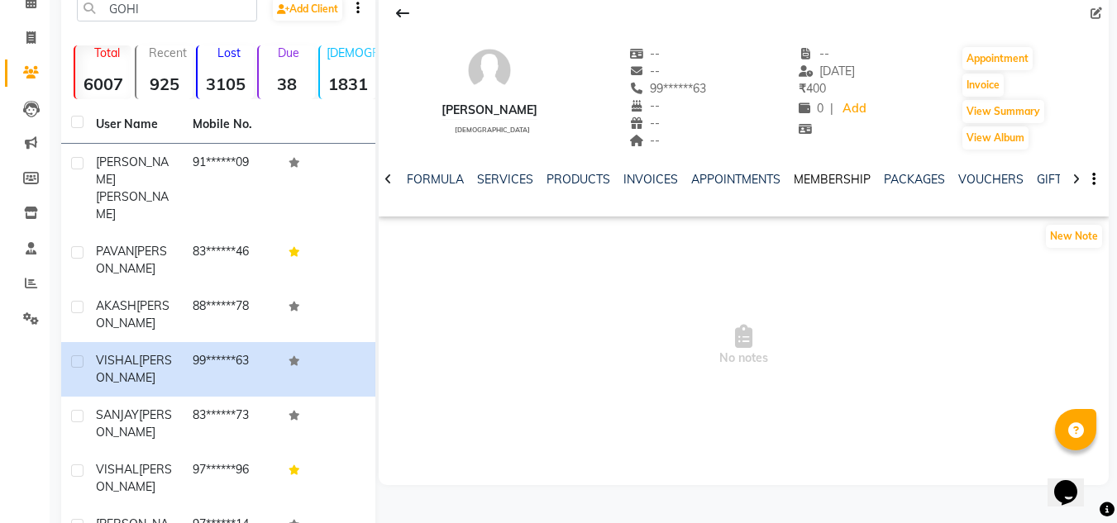
click at [844, 180] on link "MEMBERSHIP" at bounding box center [832, 179] width 77 height 15
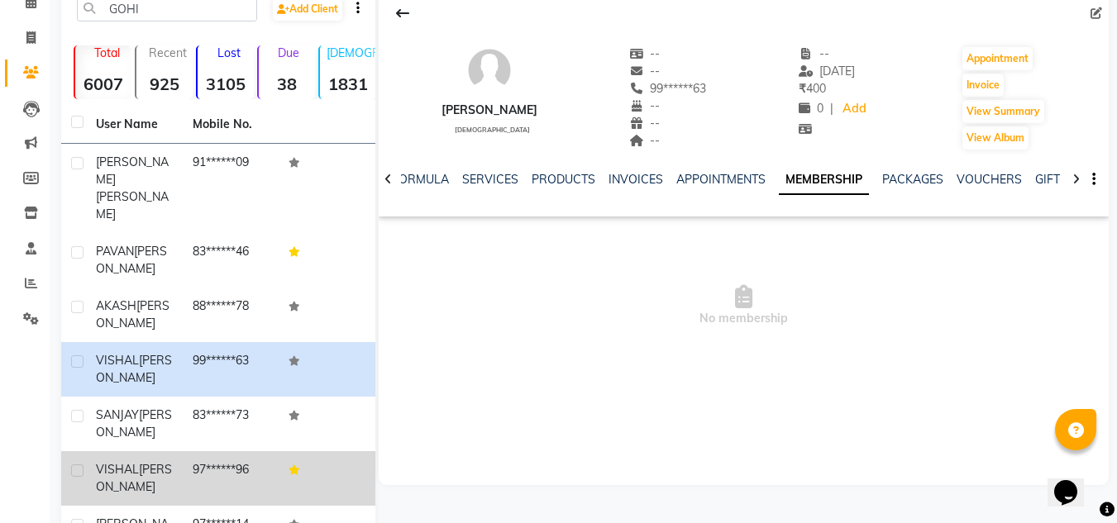
click at [116, 462] on span "[PERSON_NAME]" at bounding box center [134, 478] width 76 height 32
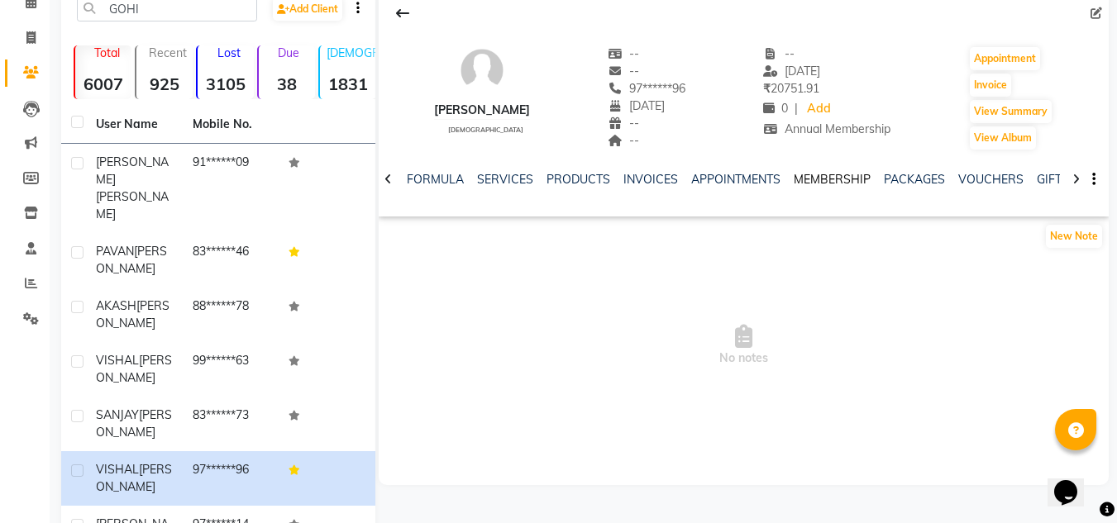
click at [826, 175] on link "MEMBERSHIP" at bounding box center [832, 179] width 77 height 15
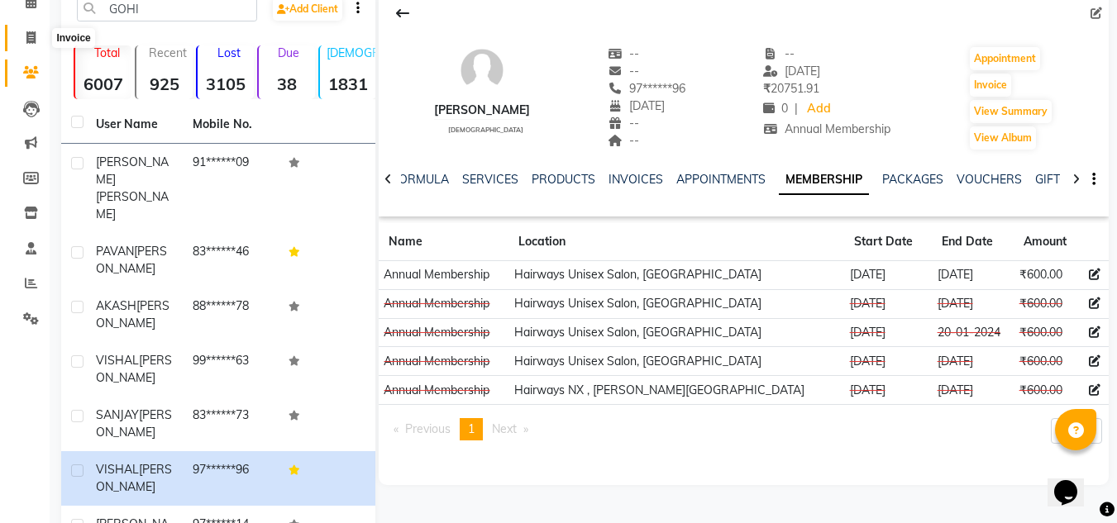
click at [26, 38] on icon at bounding box center [30, 37] width 9 height 12
select select "service"
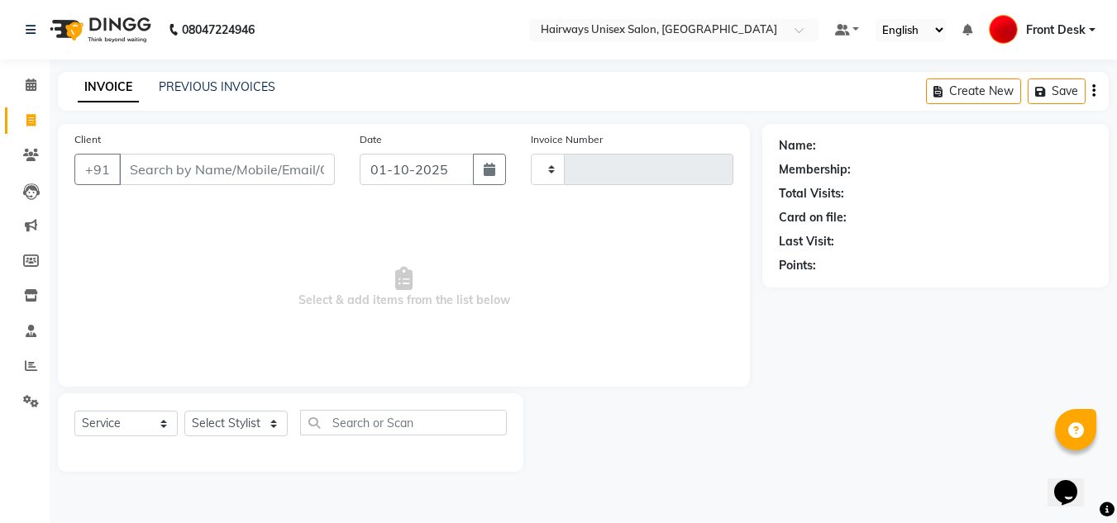
type input "1052"
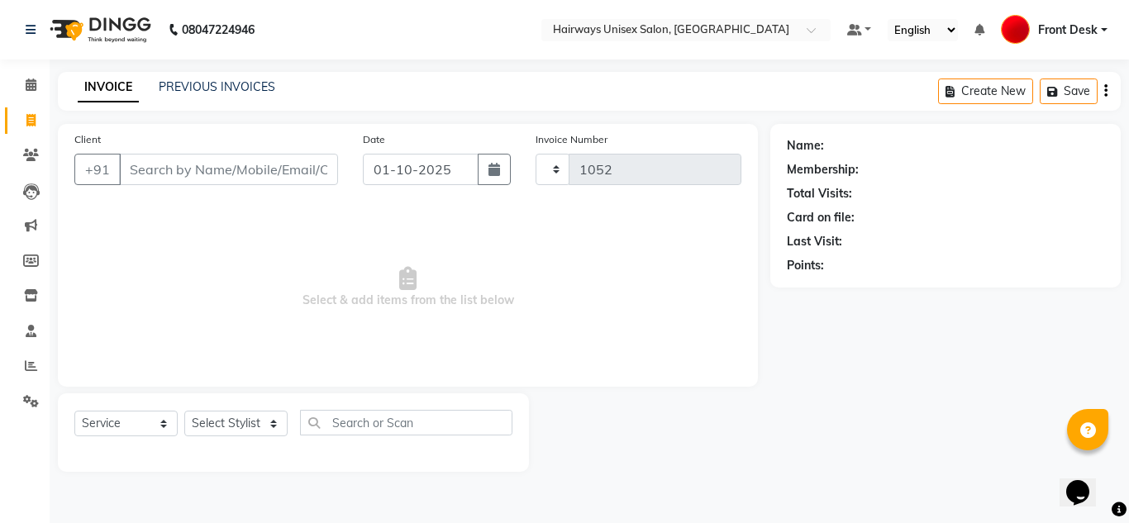
select select "786"
click at [188, 168] on input "Client" at bounding box center [228, 169] width 219 height 31
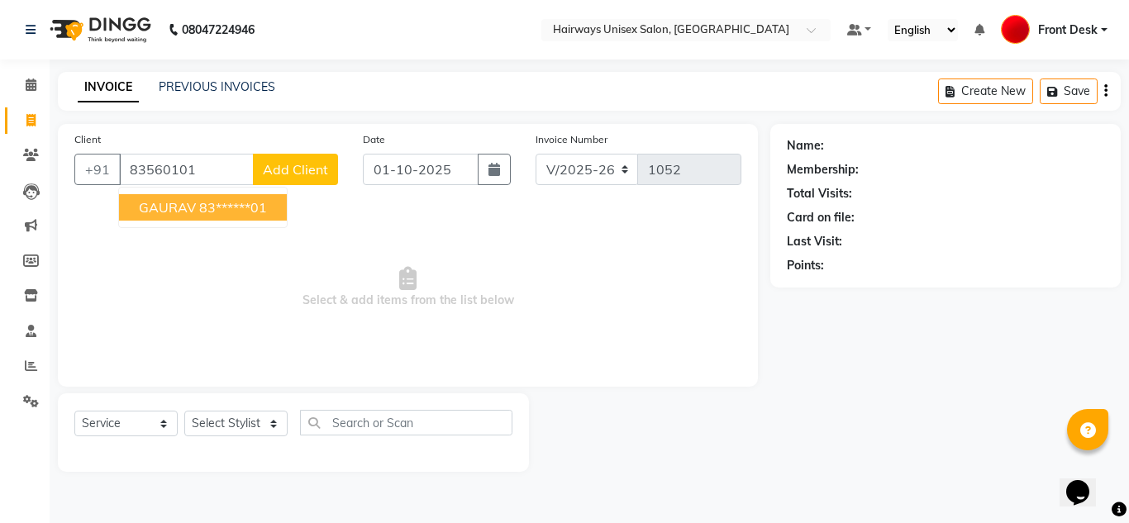
click at [189, 208] on span "GAURAV" at bounding box center [167, 207] width 57 height 17
type input "83******01"
select select "1: Object"
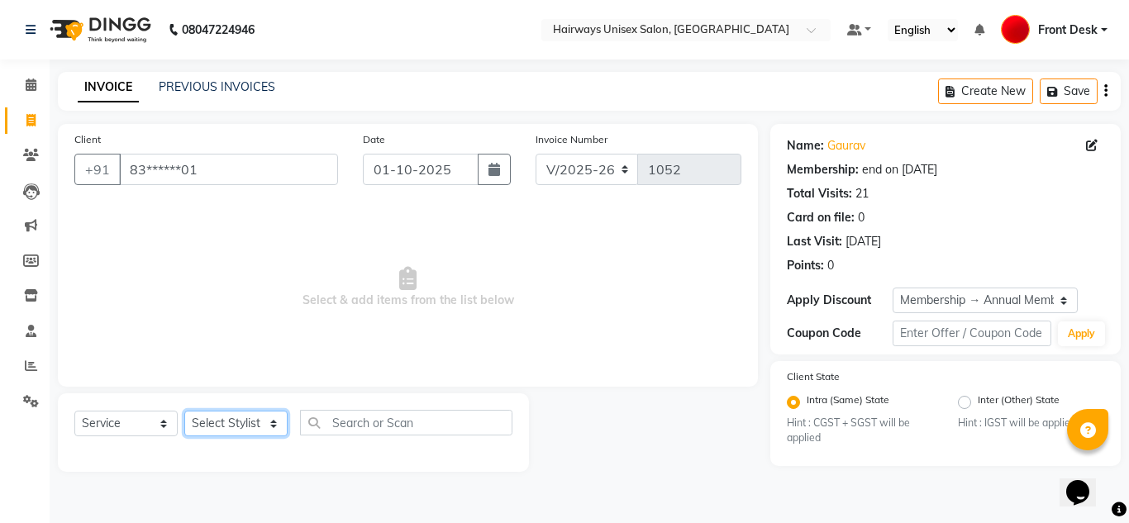
click at [234, 427] on select "Select Stylist [PERSON_NAME] ALIM [PERSON_NAME] Front Desk [PERSON_NAME] [PERSO…" at bounding box center [235, 424] width 103 height 26
select select "13179"
click at [184, 411] on select "Select Stylist [PERSON_NAME] ALIM [PERSON_NAME] Front Desk [PERSON_NAME] [PERSO…" at bounding box center [235, 424] width 103 height 26
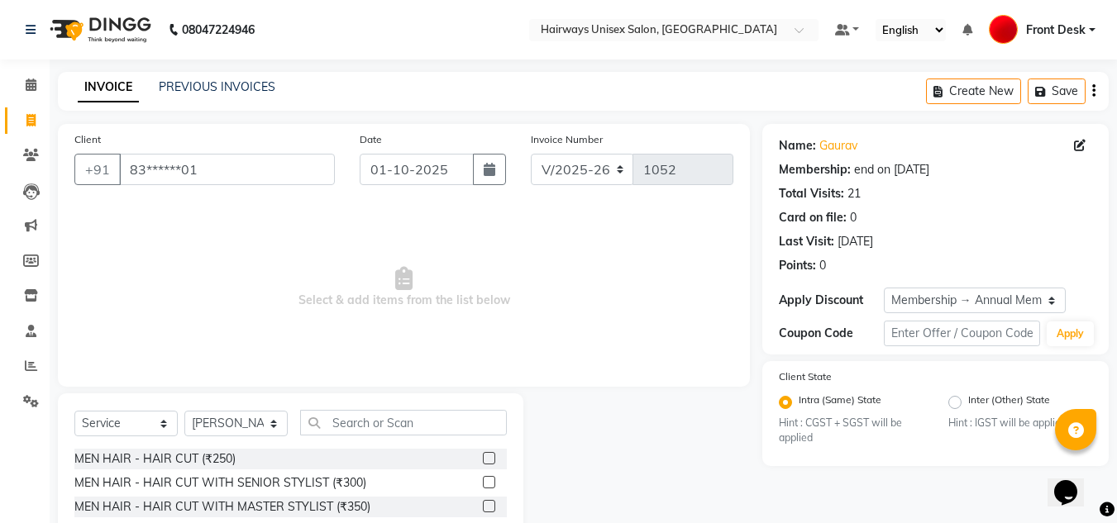
click at [483, 483] on label at bounding box center [489, 482] width 12 height 12
click at [483, 483] on input "checkbox" at bounding box center [488, 483] width 11 height 11
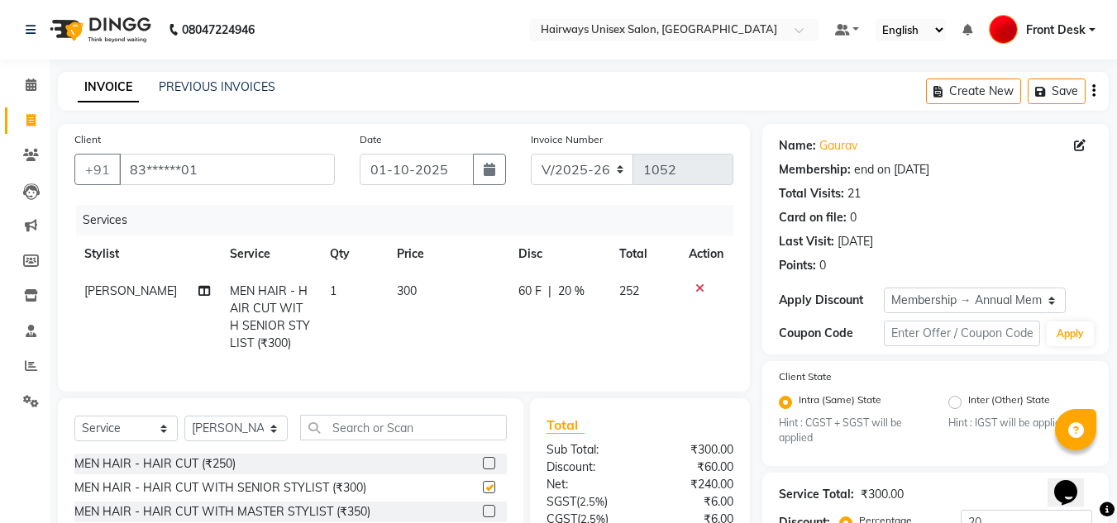
checkbox input "false"
click at [560, 176] on select "INV/25-26 V/2025-26" at bounding box center [582, 169] width 103 height 31
select select "6958"
click at [531, 154] on select "INV/25-26 V/2025-26" at bounding box center [582, 169] width 103 height 31
type input "0745"
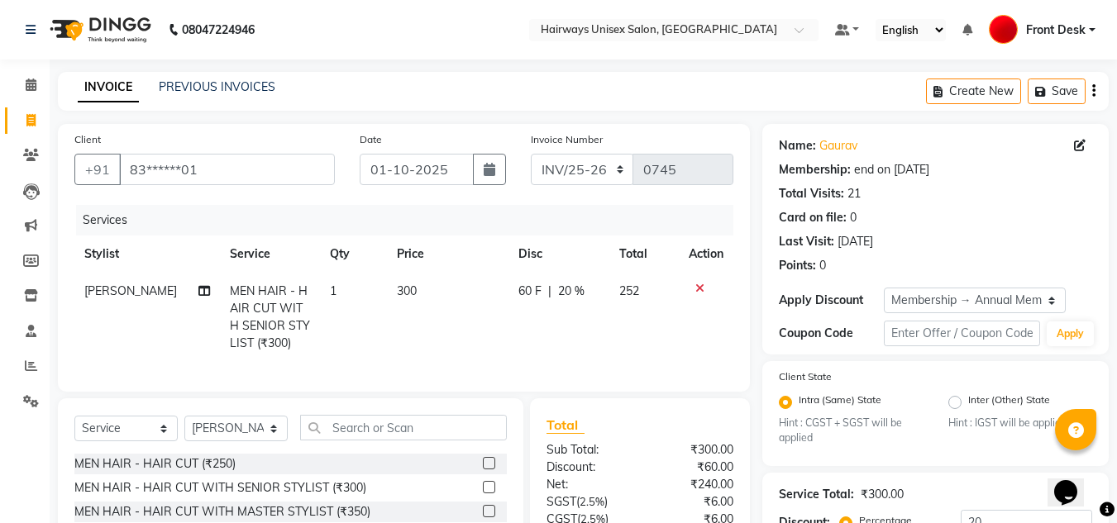
click at [1094, 92] on icon "button" at bounding box center [1093, 91] width 3 height 1
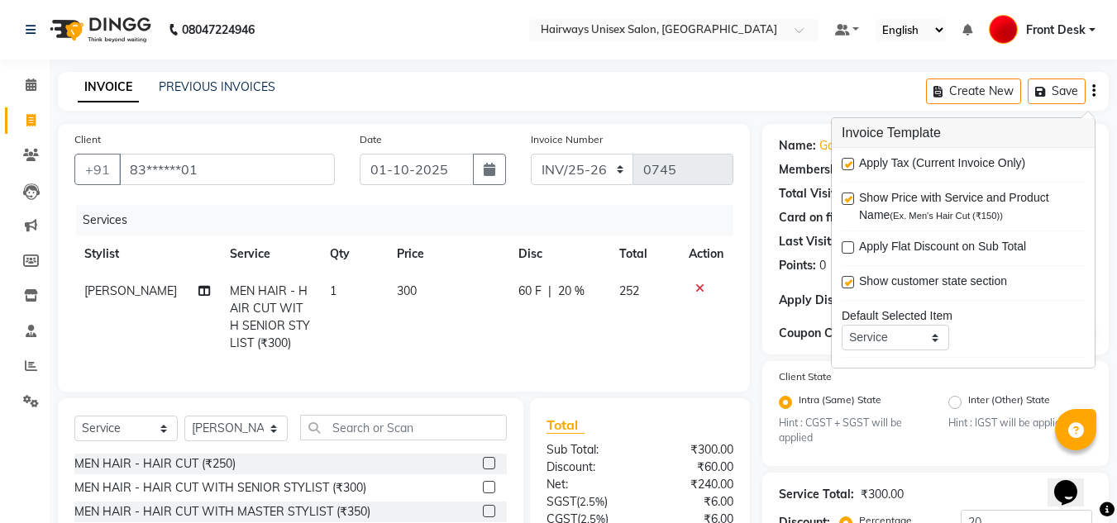
click at [850, 165] on label at bounding box center [847, 164] width 12 height 12
click at [850, 165] on input "checkbox" at bounding box center [846, 165] width 11 height 11
checkbox input "false"
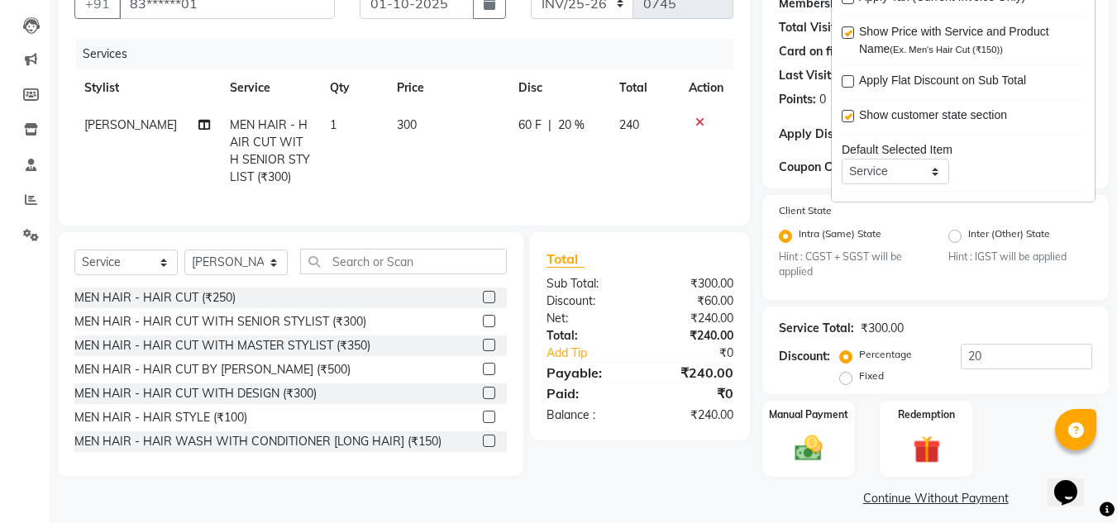
scroll to position [179, 0]
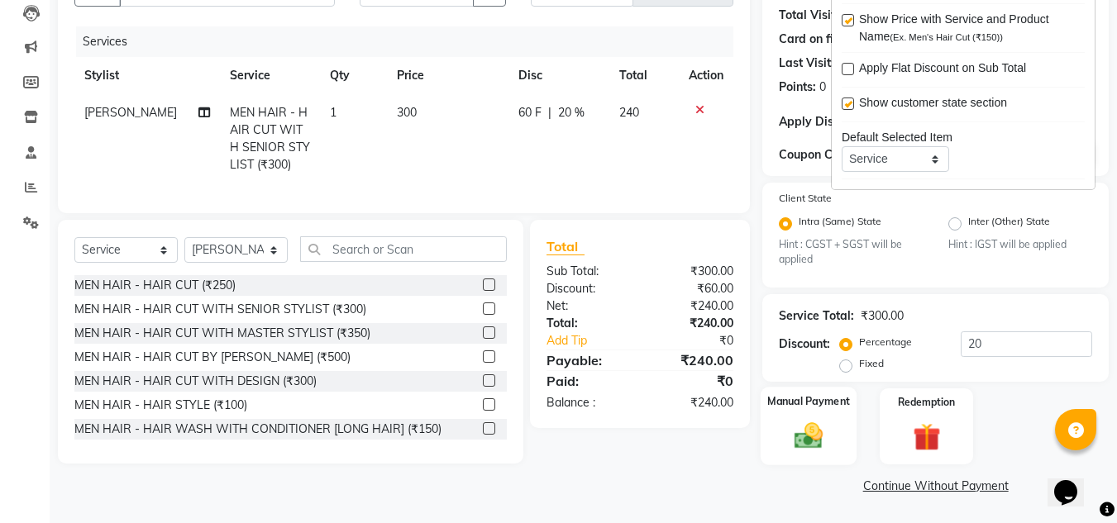
click at [801, 427] on img at bounding box center [808, 436] width 46 height 33
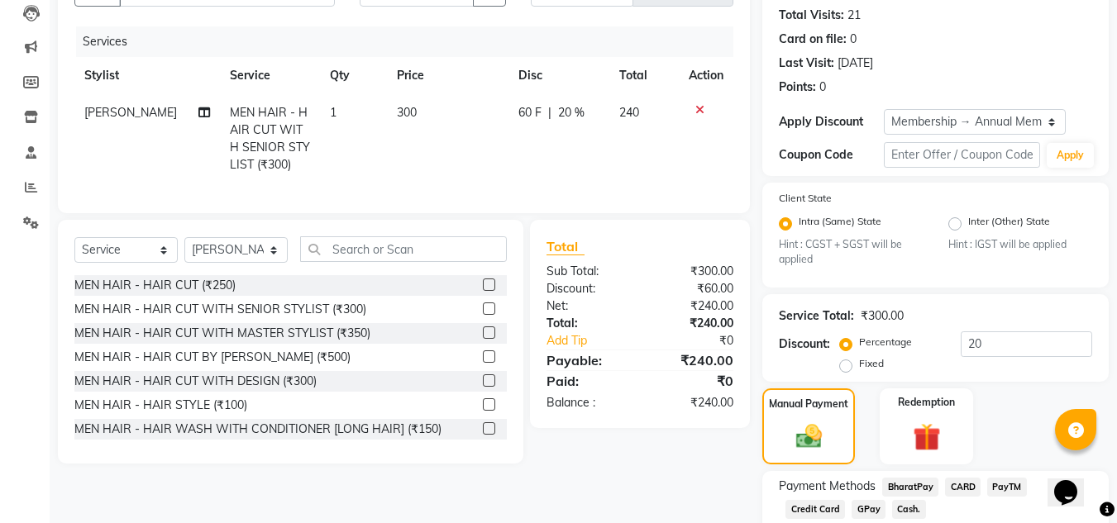
click at [892, 511] on span "Cash." at bounding box center [909, 509] width 34 height 19
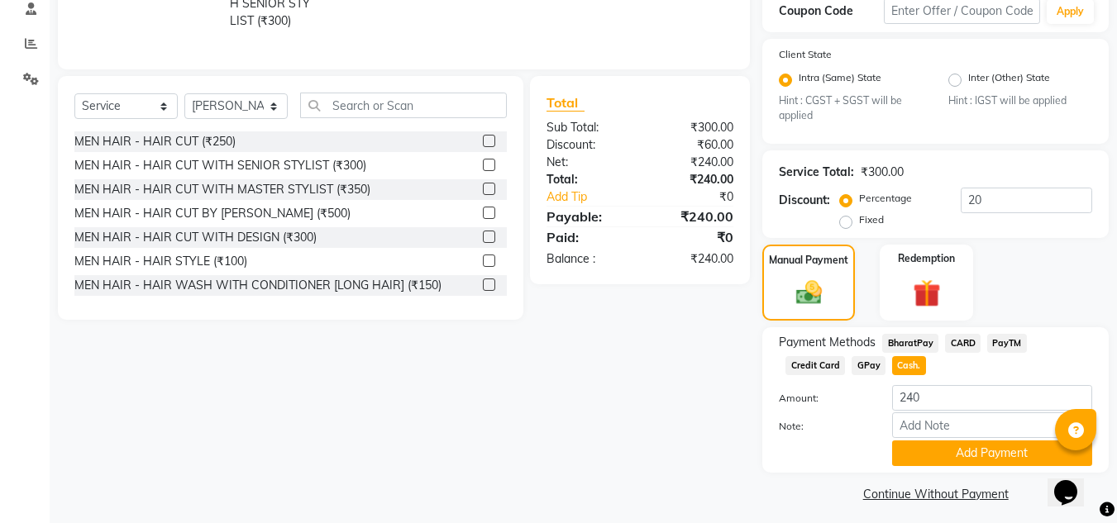
scroll to position [331, 0]
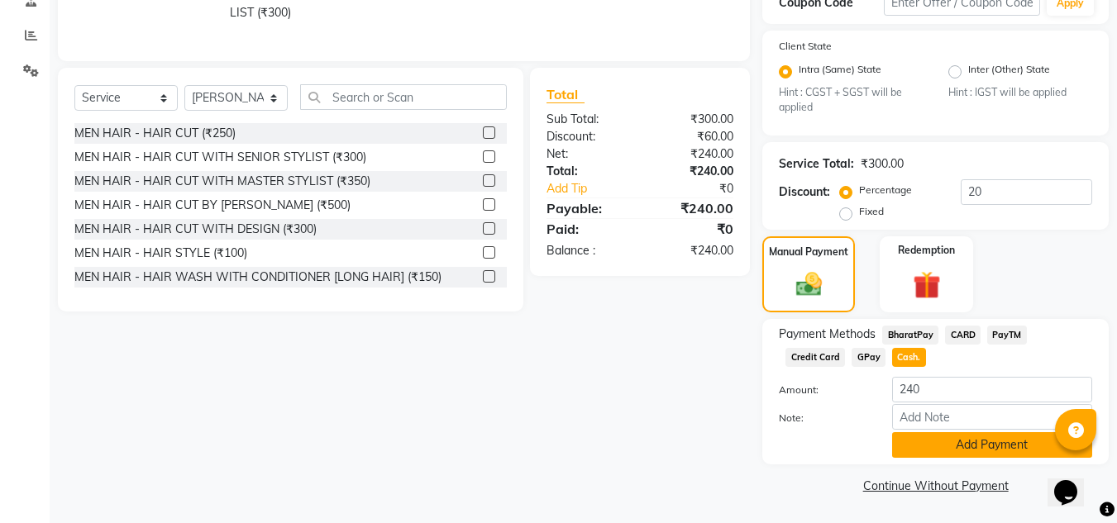
click at [954, 442] on button "Add Payment" at bounding box center [992, 445] width 200 height 26
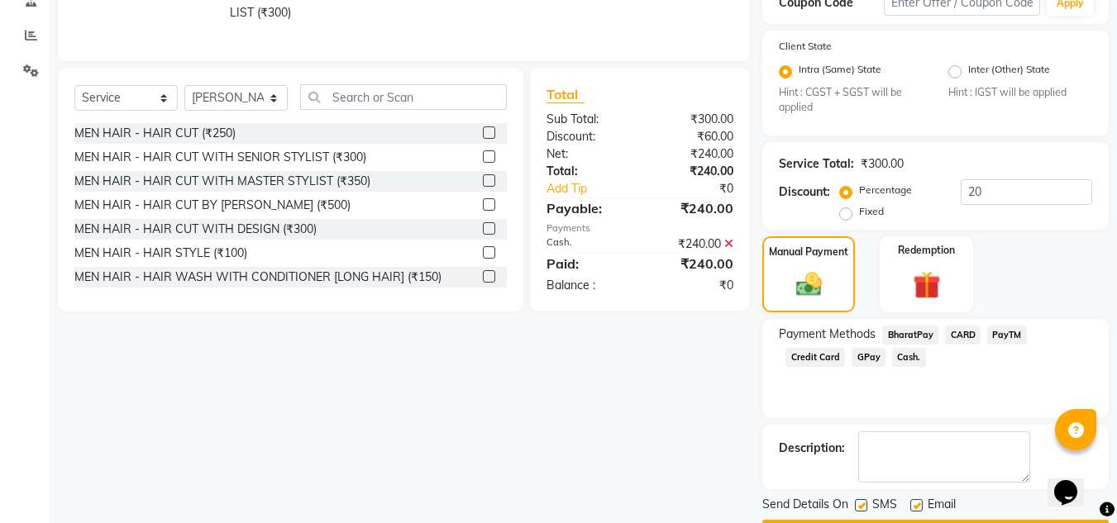
scroll to position [378, 0]
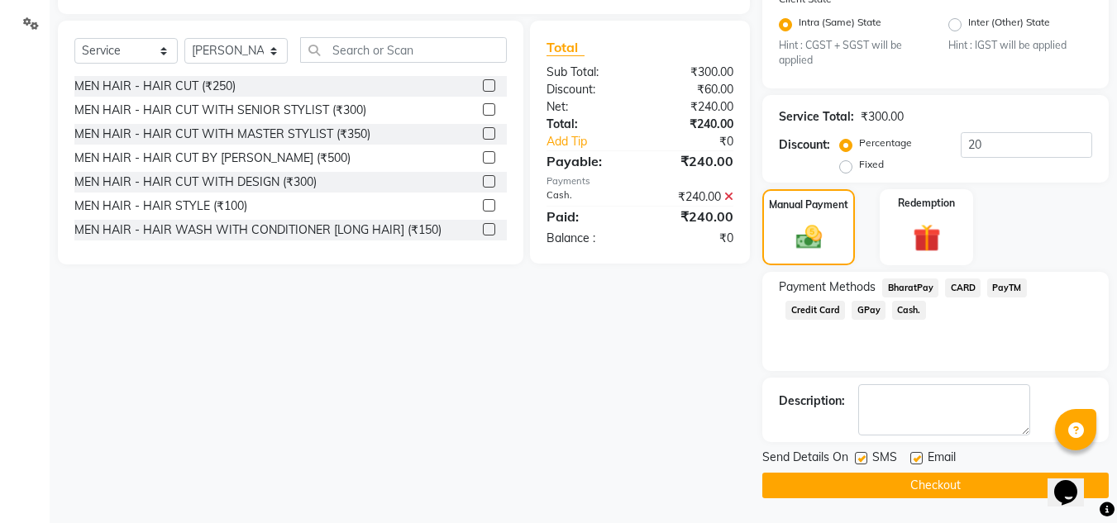
click at [866, 460] on label at bounding box center [861, 458] width 12 height 12
click at [865, 460] on input "checkbox" at bounding box center [860, 459] width 11 height 11
checkbox input "false"
click at [864, 479] on button "Checkout" at bounding box center [935, 486] width 346 height 26
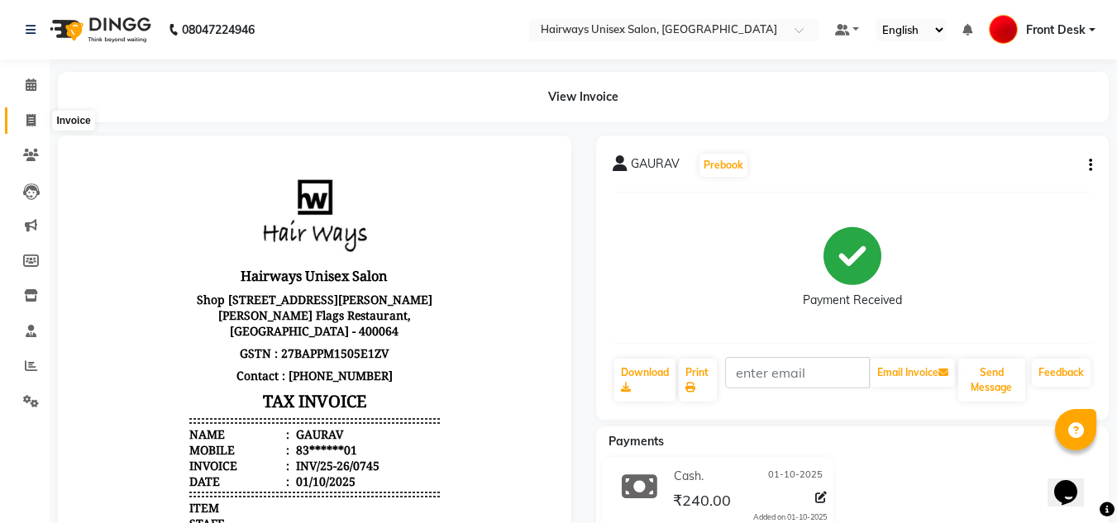
click at [35, 124] on icon at bounding box center [30, 120] width 9 height 12
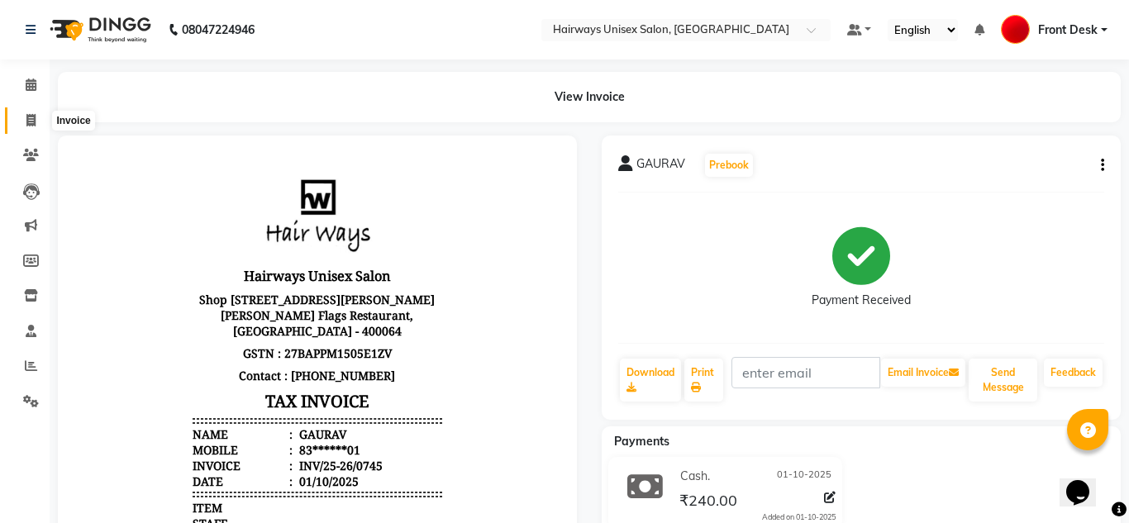
select select "786"
select select "service"
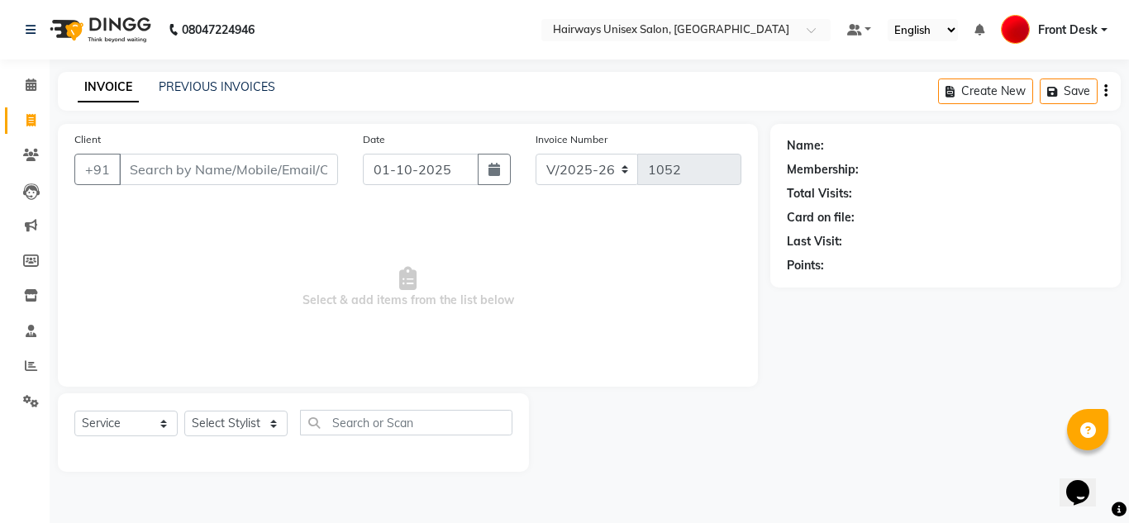
click at [550, 262] on span "Select & add items from the list below" at bounding box center [407, 287] width 667 height 165
